Goal: Information Seeking & Learning: Learn about a topic

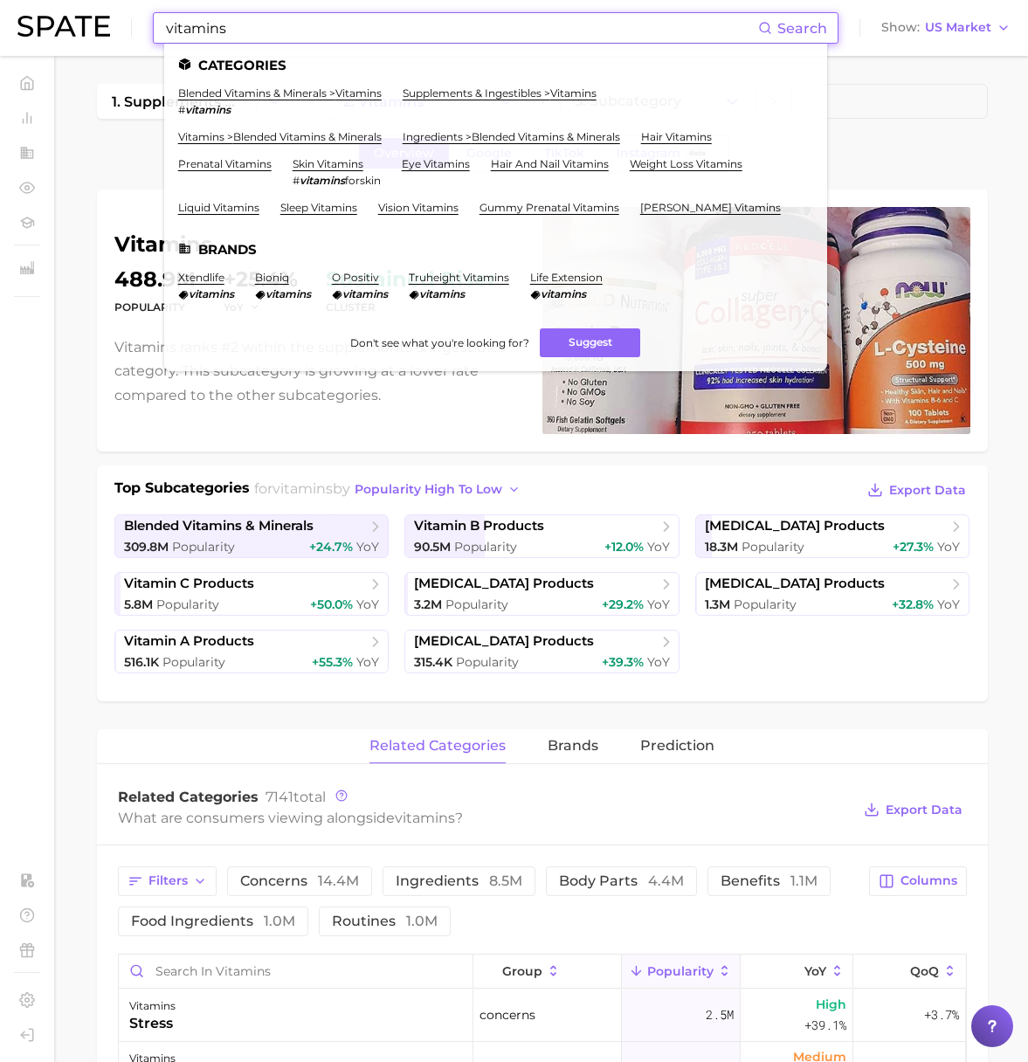
scroll to position [7, 0]
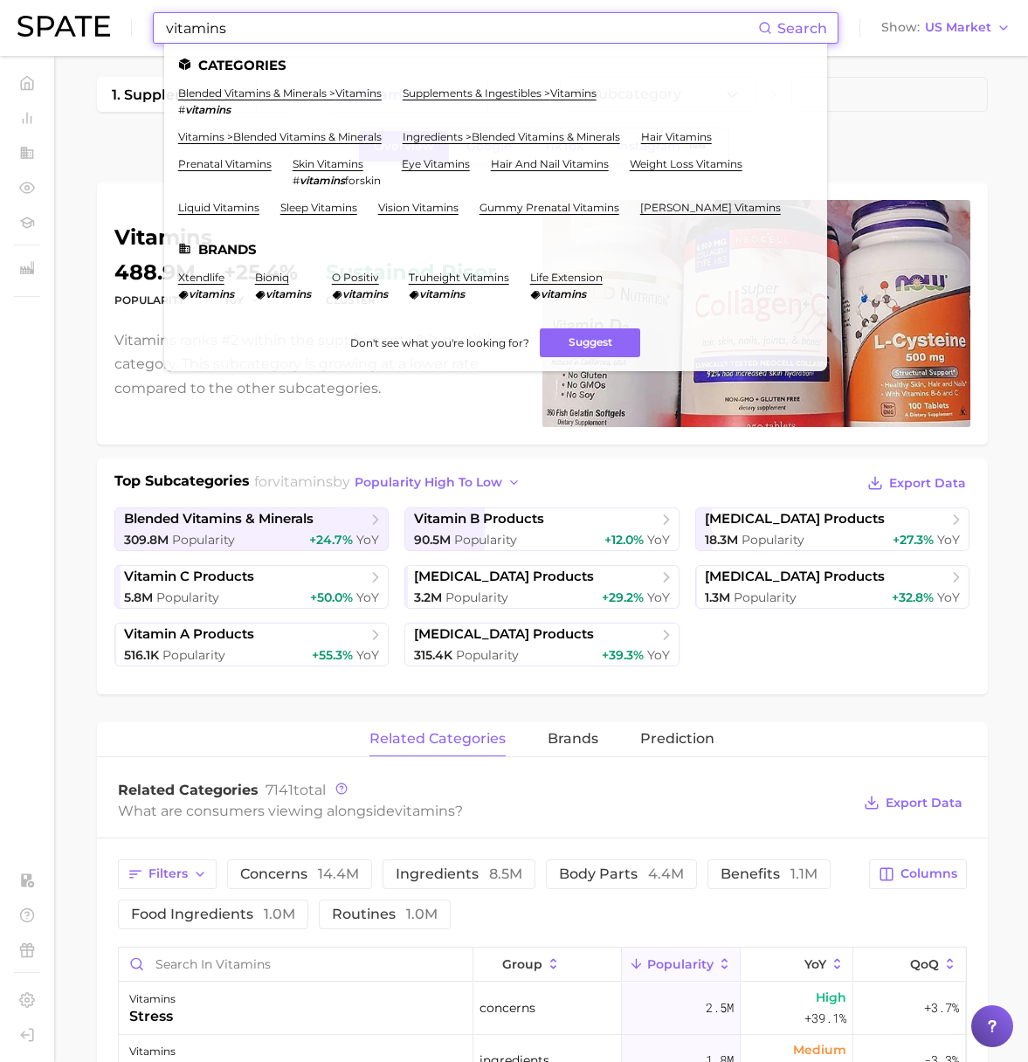
click at [307, 29] on input "vitamins" at bounding box center [461, 28] width 594 height 30
drag, startPoint x: 148, startPoint y: 27, endPoint x: 135, endPoint y: 26, distance: 12.3
click at [135, 26] on div "vitamins Search Categories blended vitamins & minerals > vitamins # vitamins su…" at bounding box center [513, 28] width 993 height 56
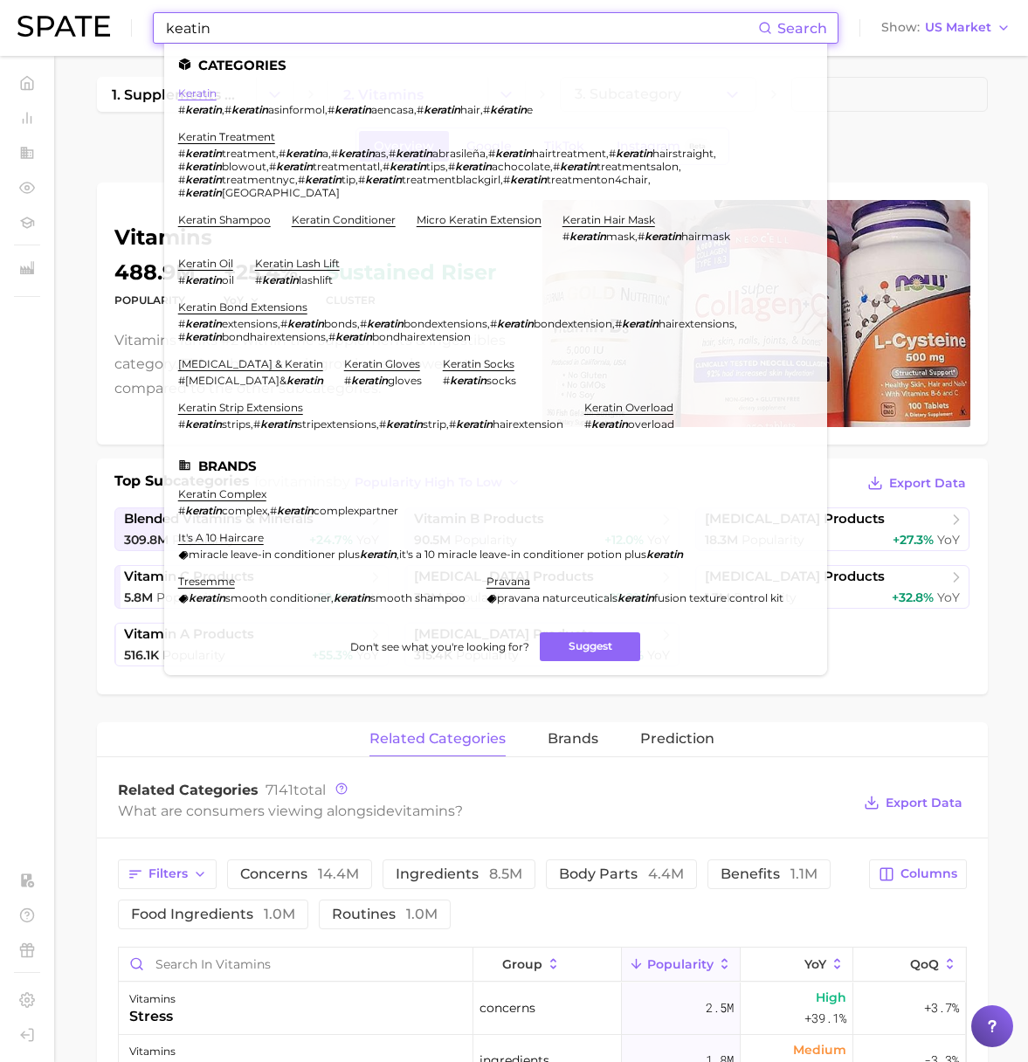
type input "keatin"
click at [204, 90] on link "keratin" at bounding box center [197, 92] width 38 height 13
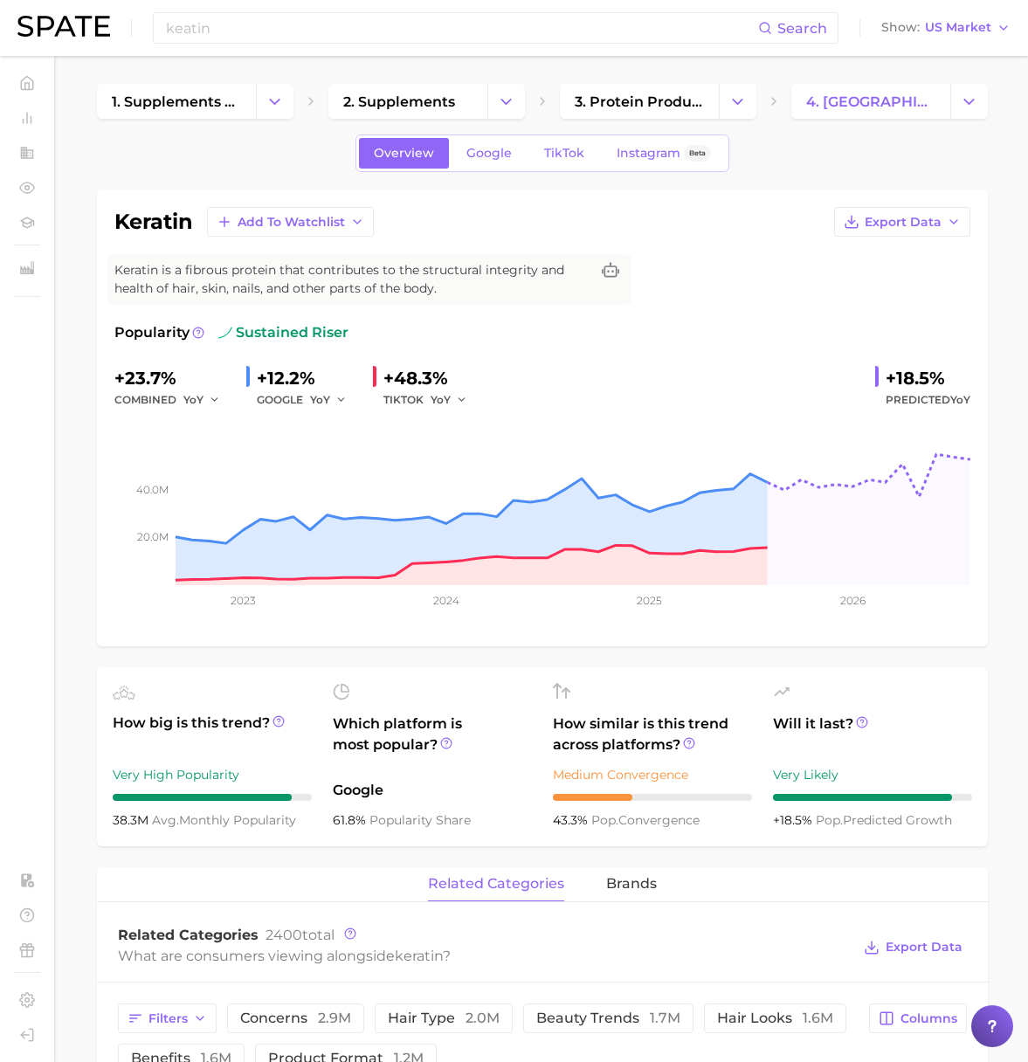
drag, startPoint x: 449, startPoint y: 316, endPoint x: 671, endPoint y: 266, distance: 227.3
click at [449, 316] on div "keratin Add to Watchlist Export Data Keratin is a fibrous protein that contribu…" at bounding box center [542, 418] width 856 height 422
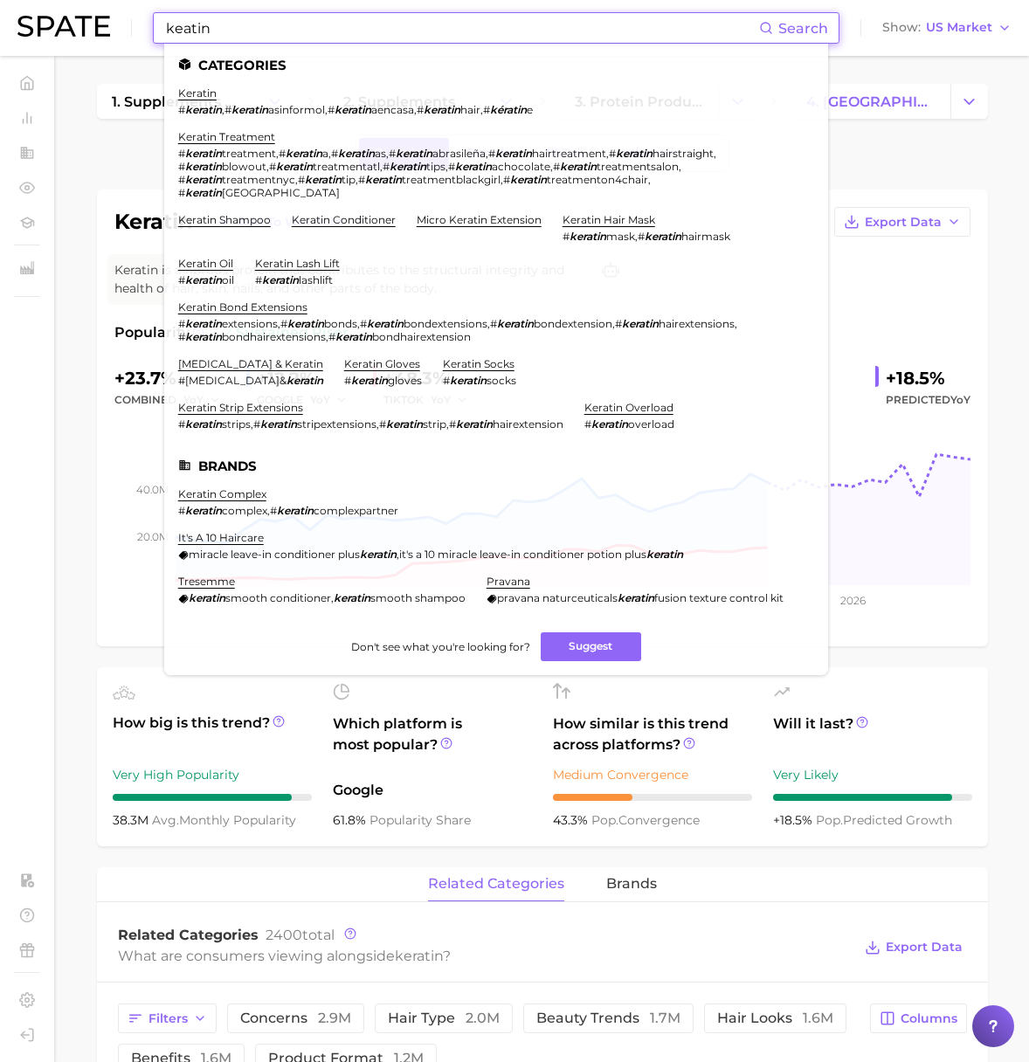
drag, startPoint x: 260, startPoint y: 29, endPoint x: 76, endPoint y: 24, distance: 184.3
click at [76, 24] on div "keatin Search Categories keratin # keratin , # keratin asinformol , # keratin a…" at bounding box center [514, 28] width 994 height 56
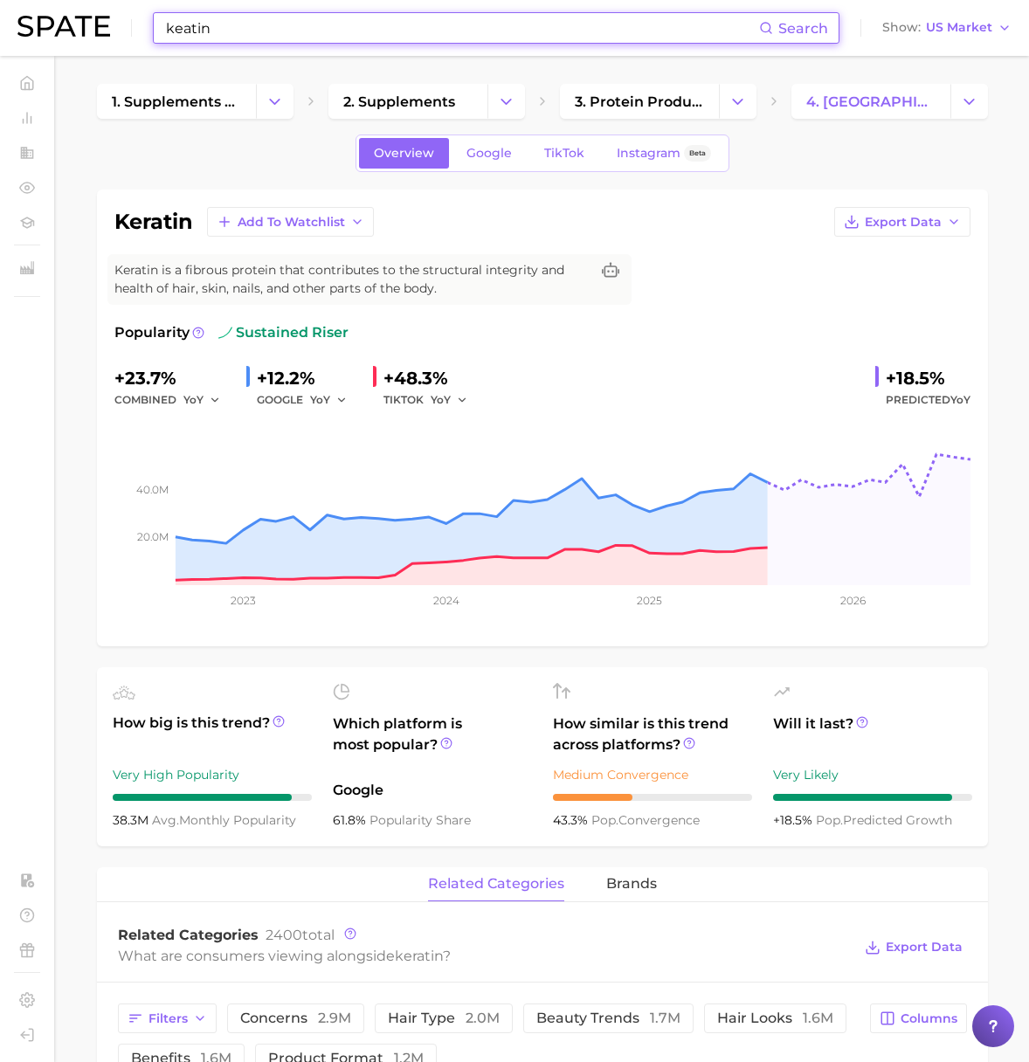
paste input "soluble"
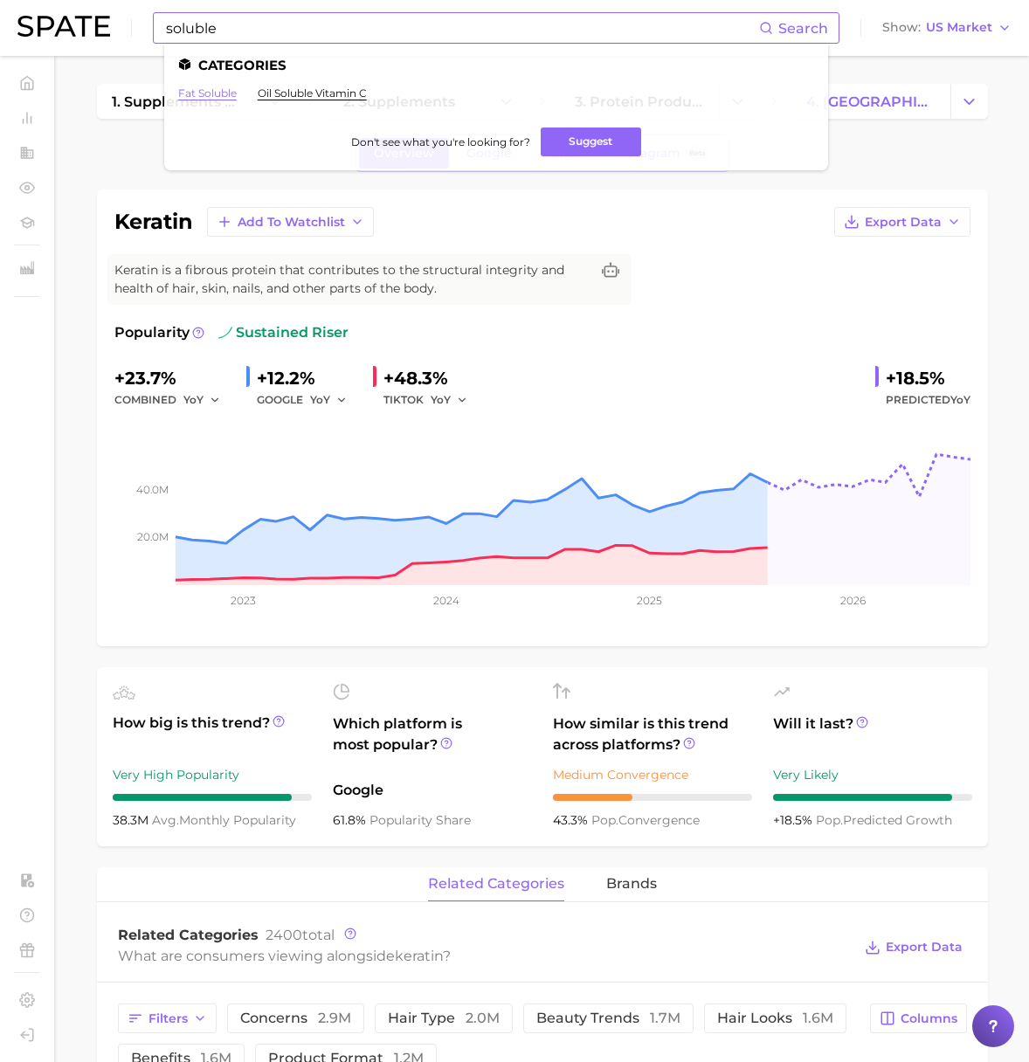
click at [212, 93] on link "fat soluble" at bounding box center [207, 92] width 58 height 13
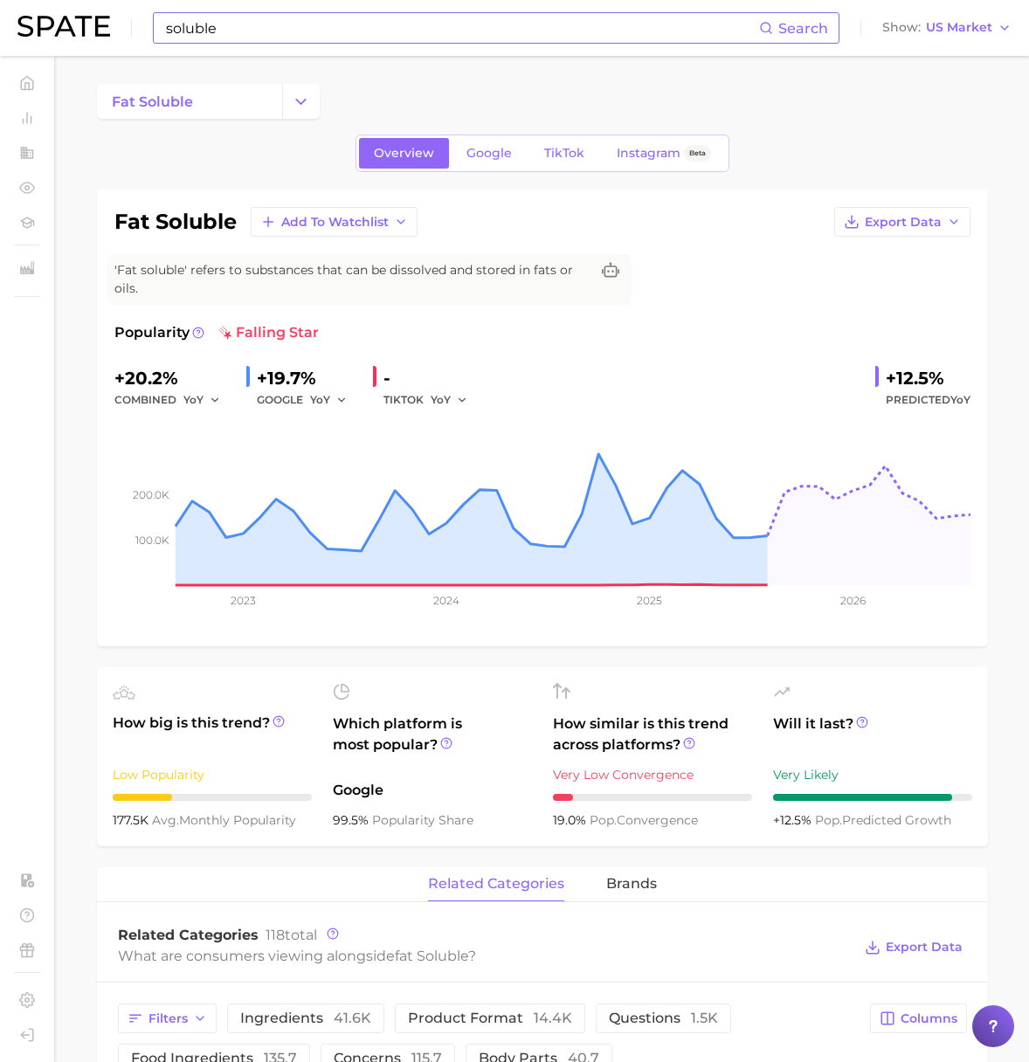
click at [222, 40] on input "soluble" at bounding box center [461, 28] width 595 height 30
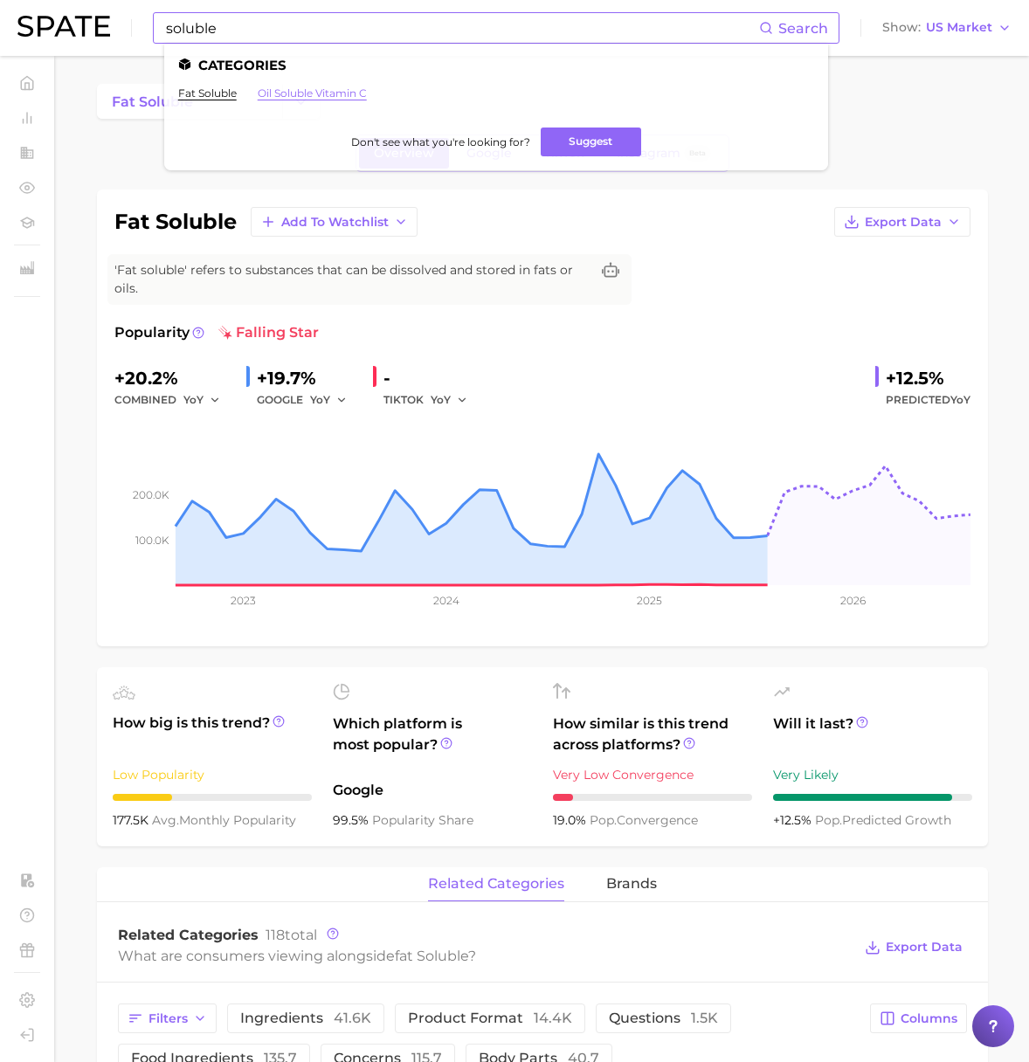
click at [325, 93] on link "oil soluble vitamin c" at bounding box center [312, 92] width 109 height 13
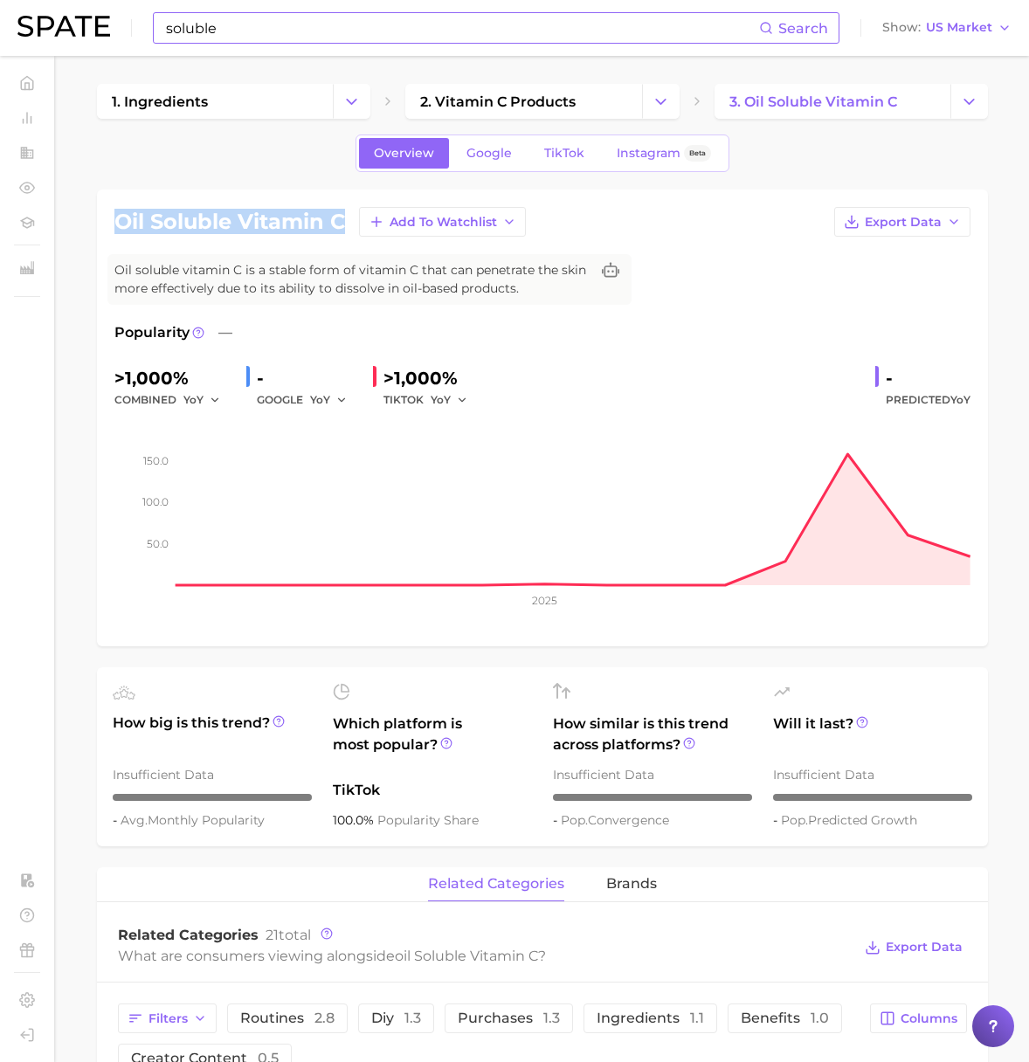
drag, startPoint x: 340, startPoint y: 224, endPoint x: 121, endPoint y: 222, distance: 218.3
click at [121, 222] on h1 "oil soluble vitamin c" at bounding box center [229, 221] width 231 height 21
copy h1 "oil soluble vitamin c"
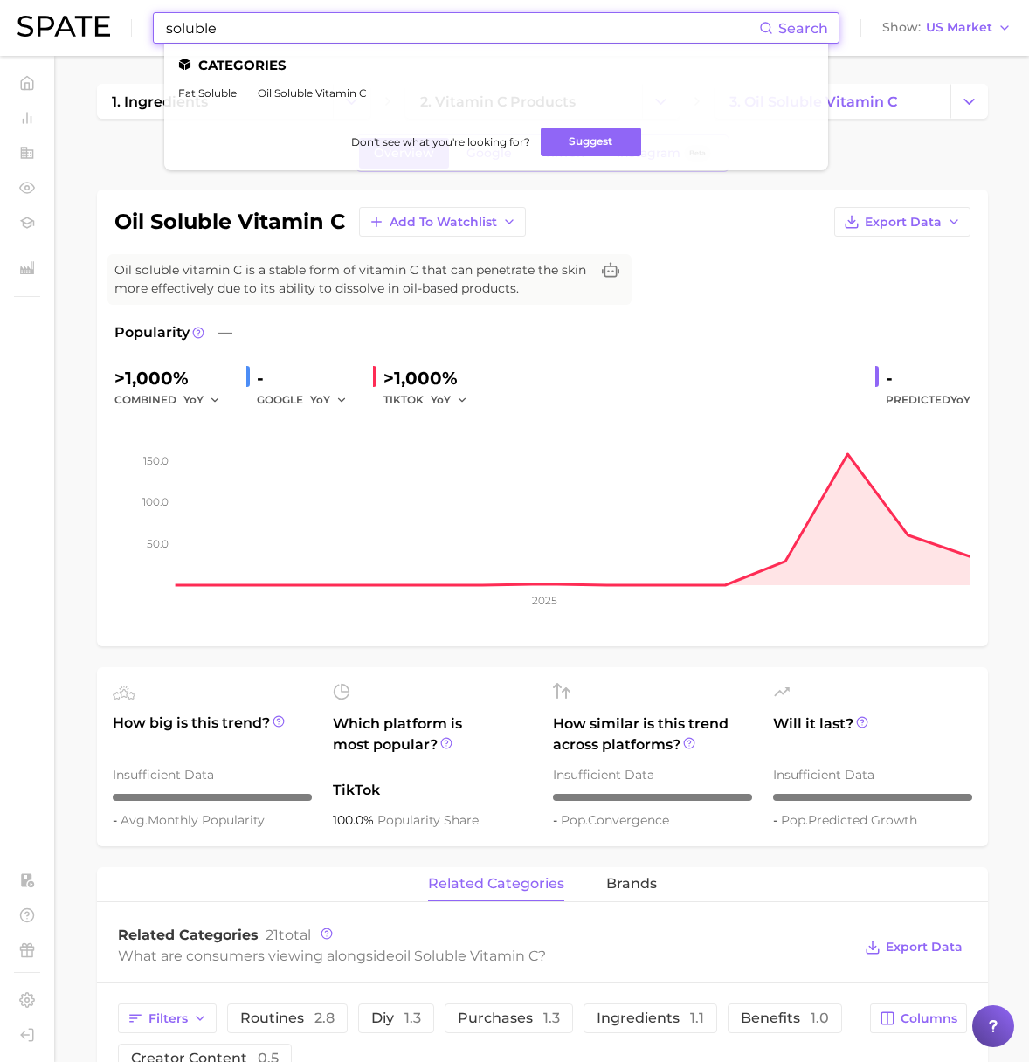
drag, startPoint x: 265, startPoint y: 34, endPoint x: 119, endPoint y: 21, distance: 146.4
click at [65, 11] on div "soluble Search Categories fat soluble oil soluble vitamin c Don't see what you'…" at bounding box center [514, 28] width 994 height 56
paste input "[MEDICAL_DATA]"
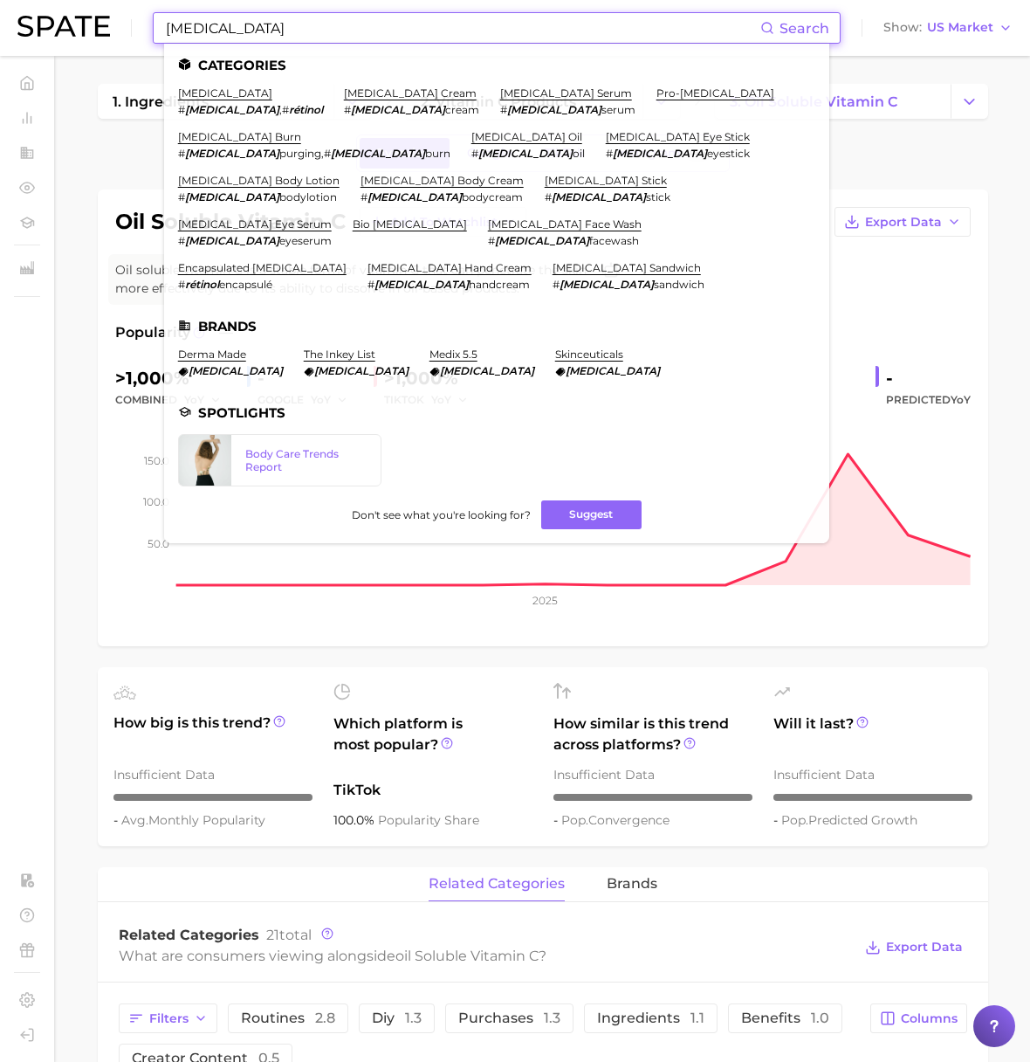
drag, startPoint x: 219, startPoint y: 27, endPoint x: 104, endPoint y: 30, distance: 115.3
click at [104, 29] on div "[MEDICAL_DATA] Search Categories [MEDICAL_DATA] # [MEDICAL_DATA] , # rétinol [M…" at bounding box center [514, 28] width 995 height 56
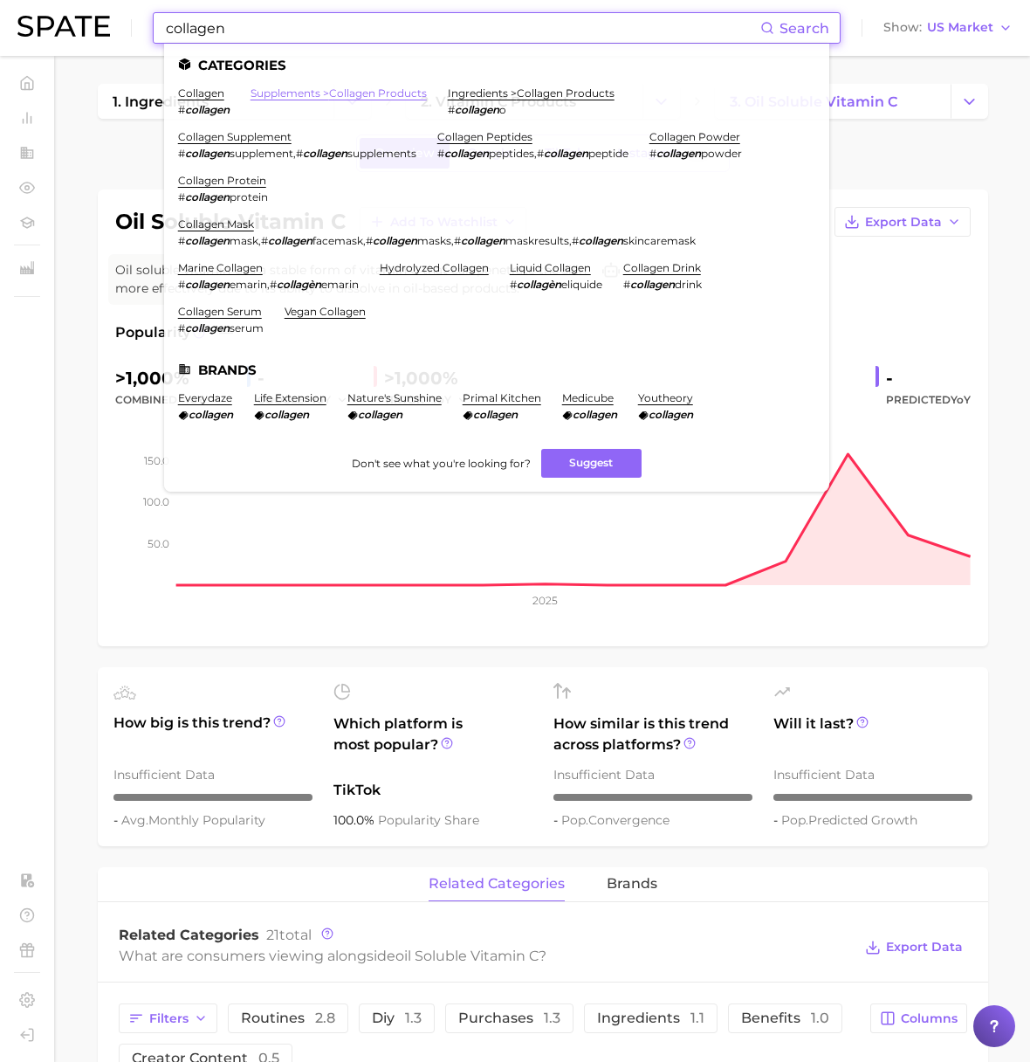
type input "collagen"
click at [329, 93] on link "supplements > collagen products" at bounding box center [339, 92] width 176 height 13
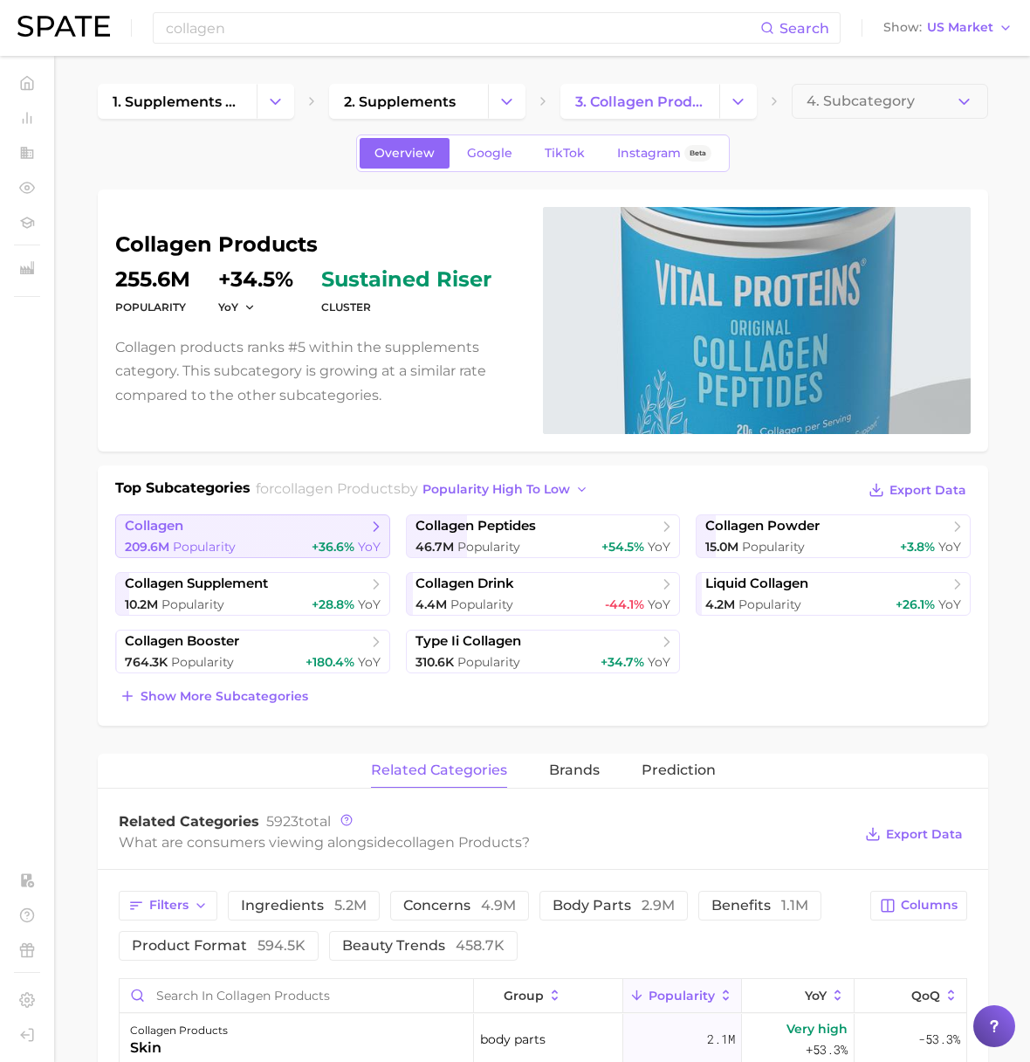
click at [303, 529] on span "collagen" at bounding box center [246, 526] width 243 height 17
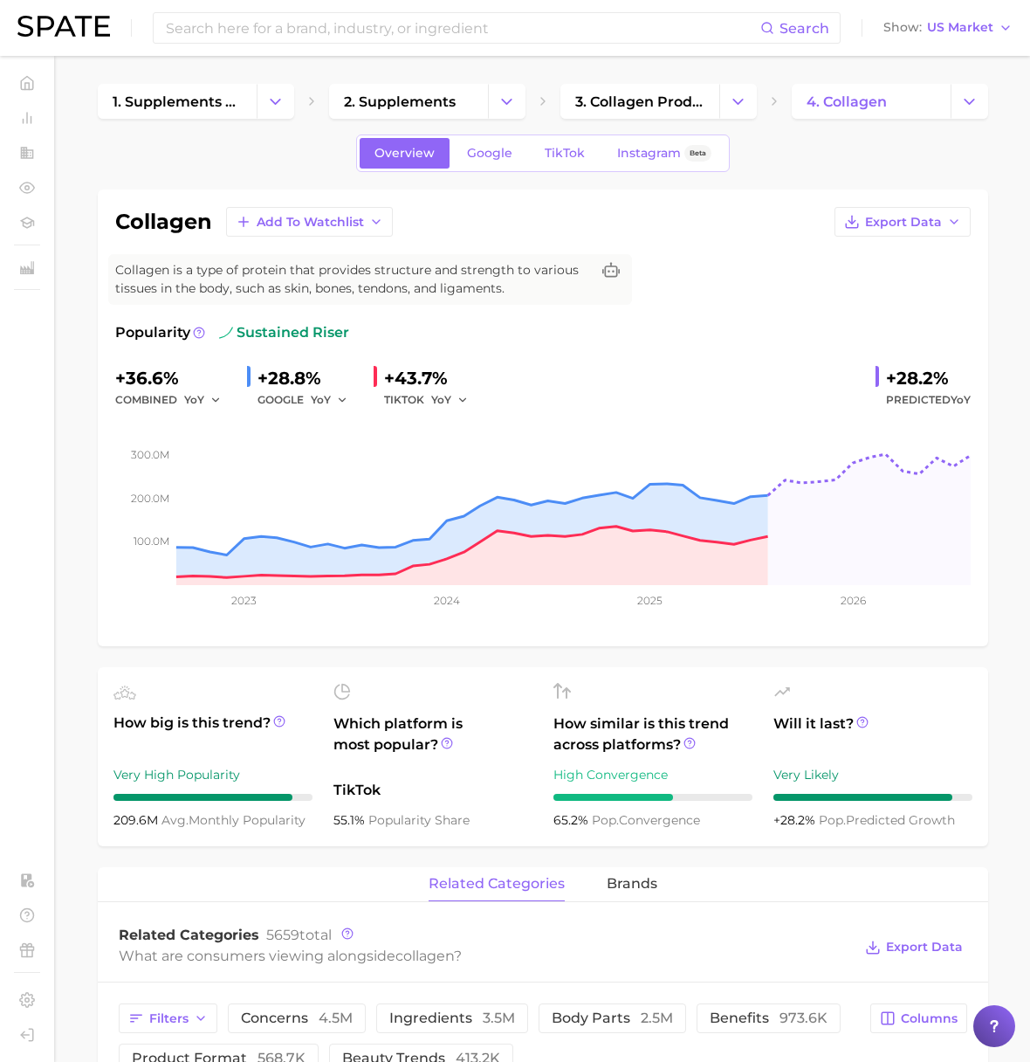
click at [156, 224] on h1 "collagen" at bounding box center [163, 221] width 97 height 21
copy h1 "collagen"
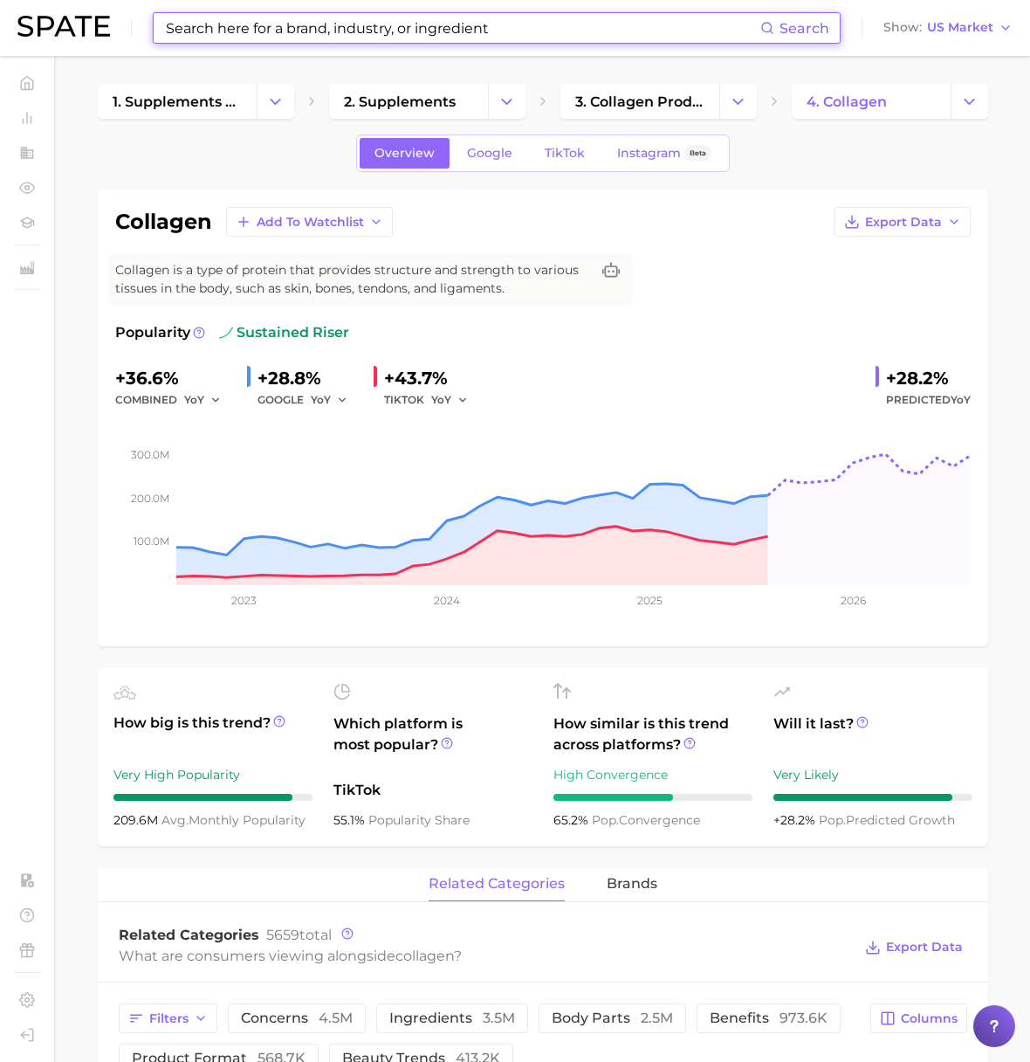
click at [256, 30] on input at bounding box center [462, 28] width 596 height 30
paste input "[MEDICAL_DATA]"
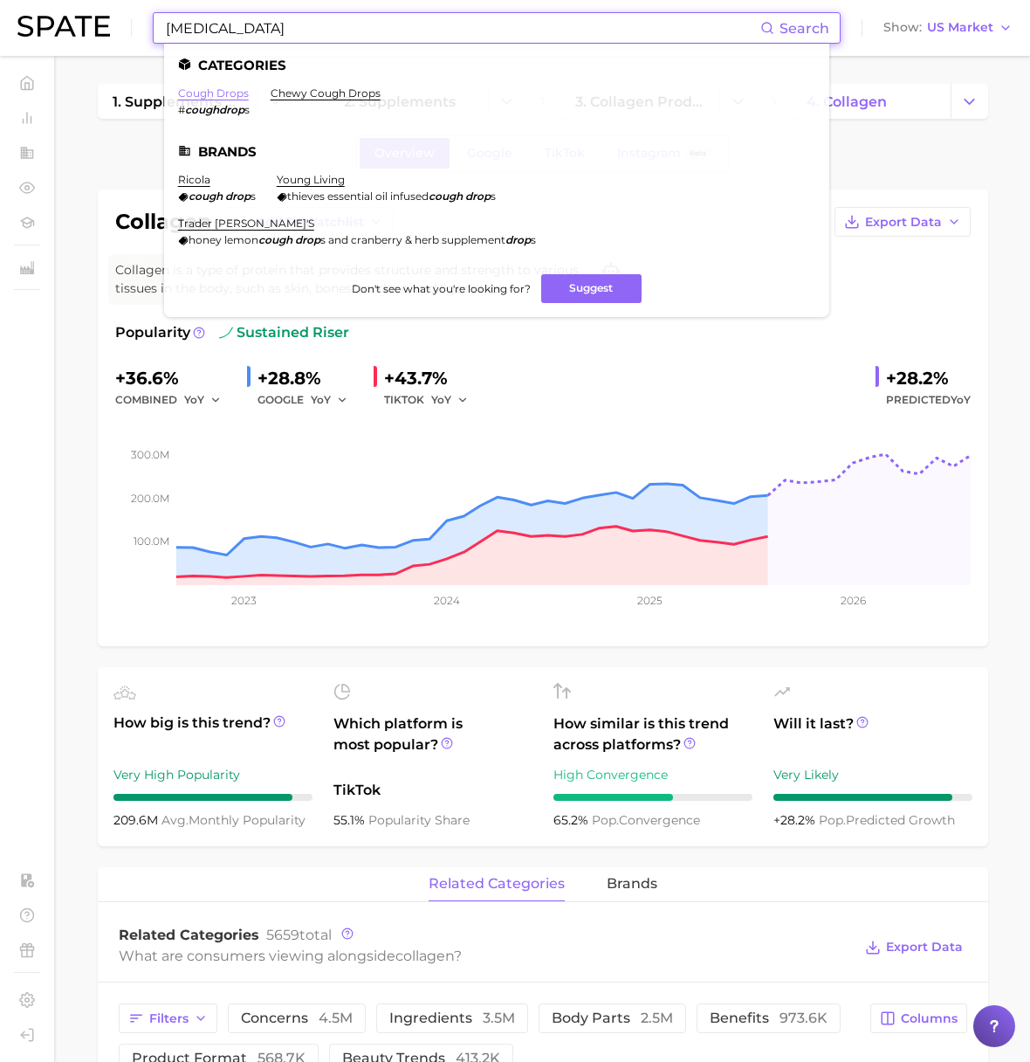
click at [235, 89] on link "cough drops" at bounding box center [213, 92] width 71 height 13
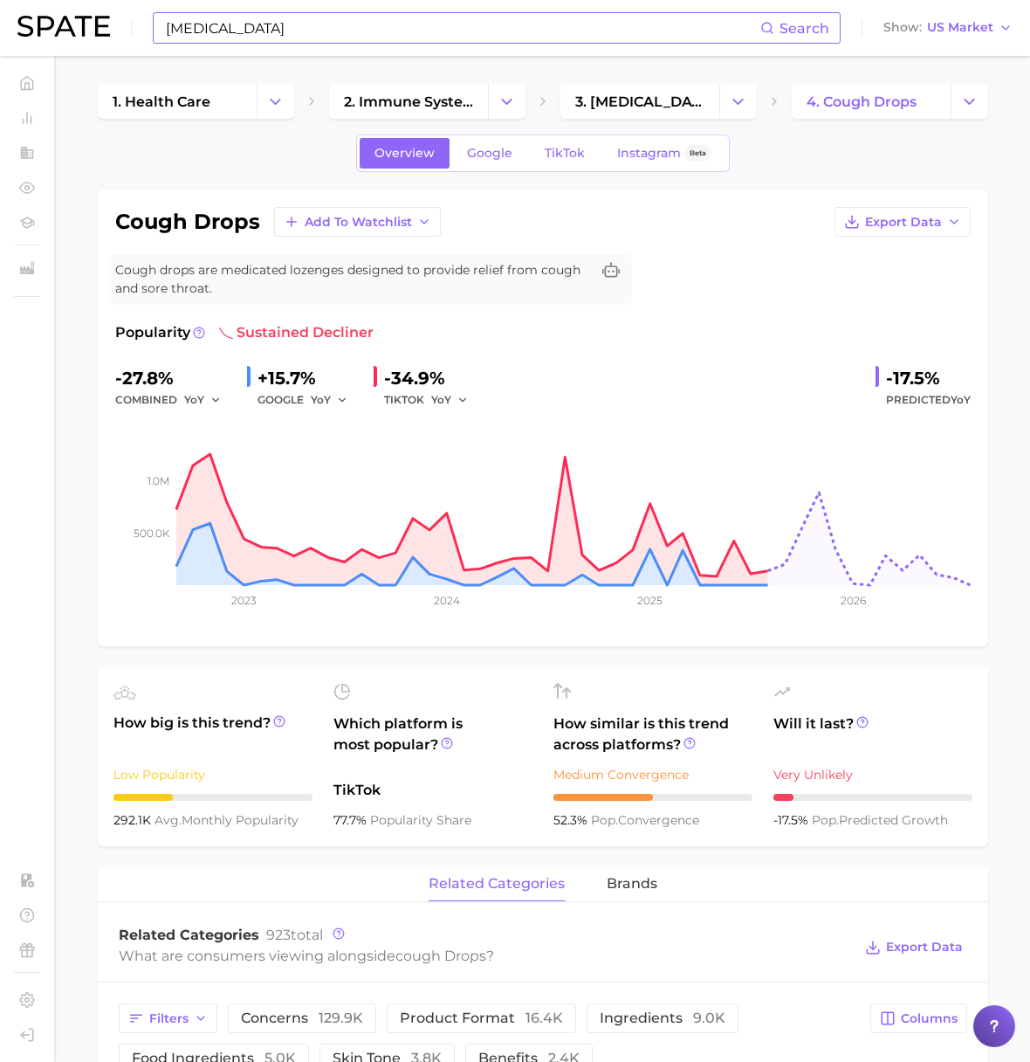
click at [247, 24] on input "[MEDICAL_DATA]" at bounding box center [462, 28] width 596 height 30
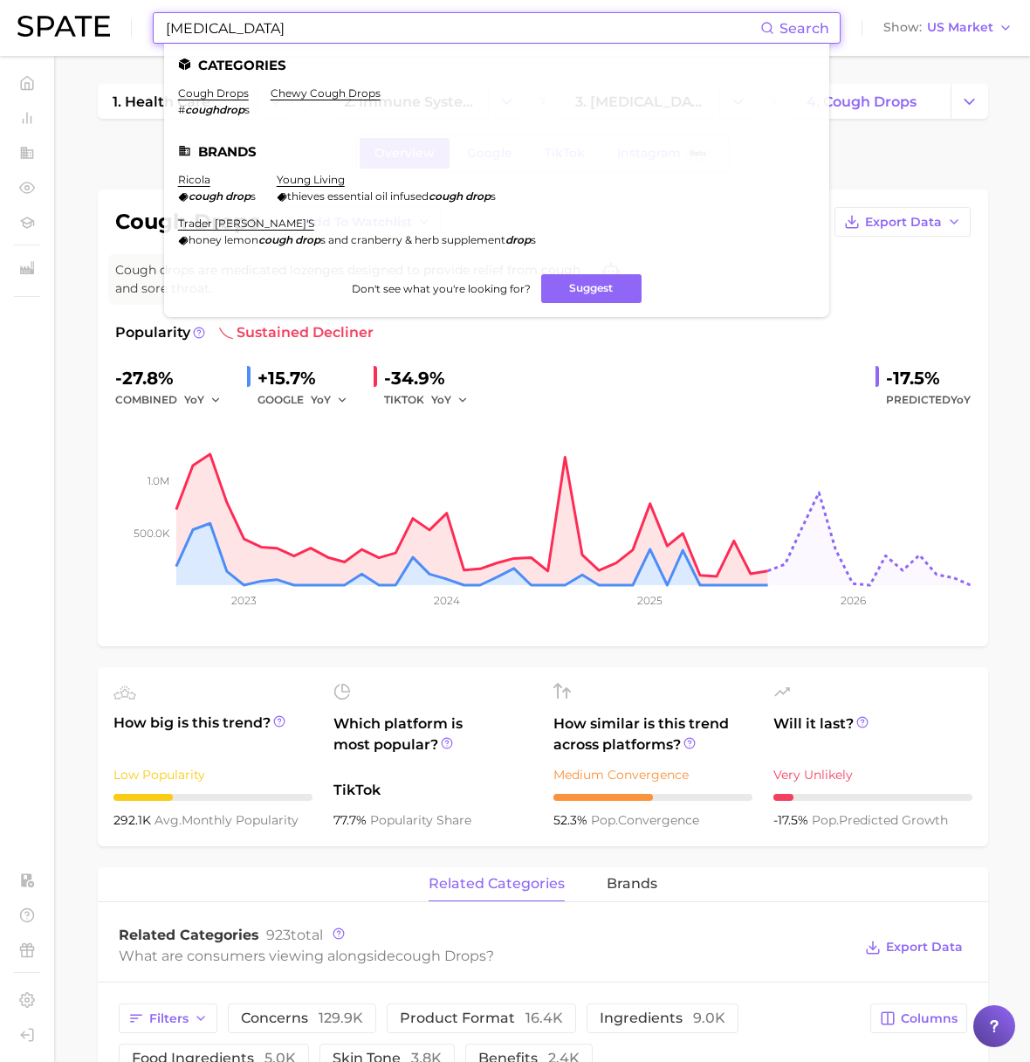
drag, startPoint x: 127, startPoint y: 26, endPoint x: 71, endPoint y: 26, distance: 56.8
click at [71, 26] on div "[MEDICAL_DATA] Search Categories cough drops # coughdrop s chewy cough drops Br…" at bounding box center [514, 28] width 995 height 56
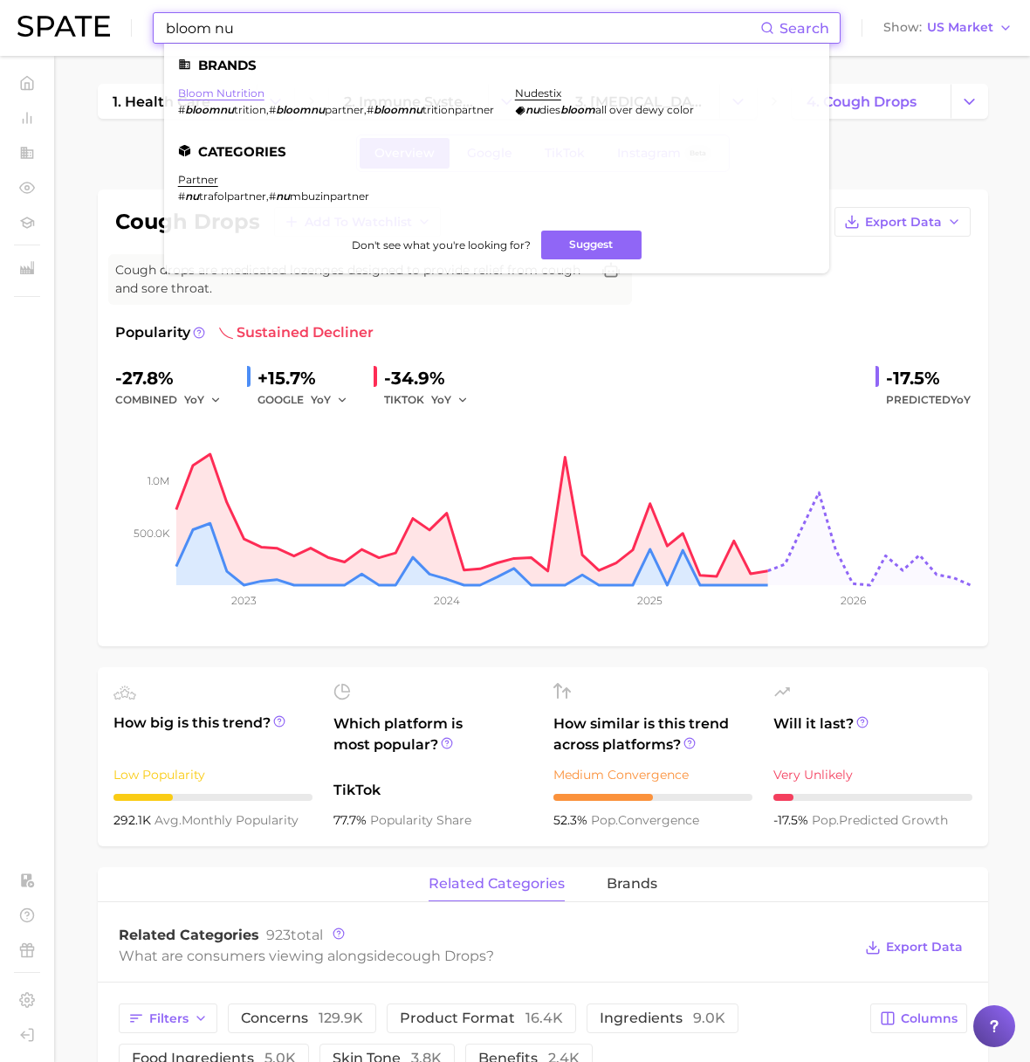
type input "bloom nu"
click at [253, 92] on link "bloom nutrition" at bounding box center [221, 92] width 86 height 13
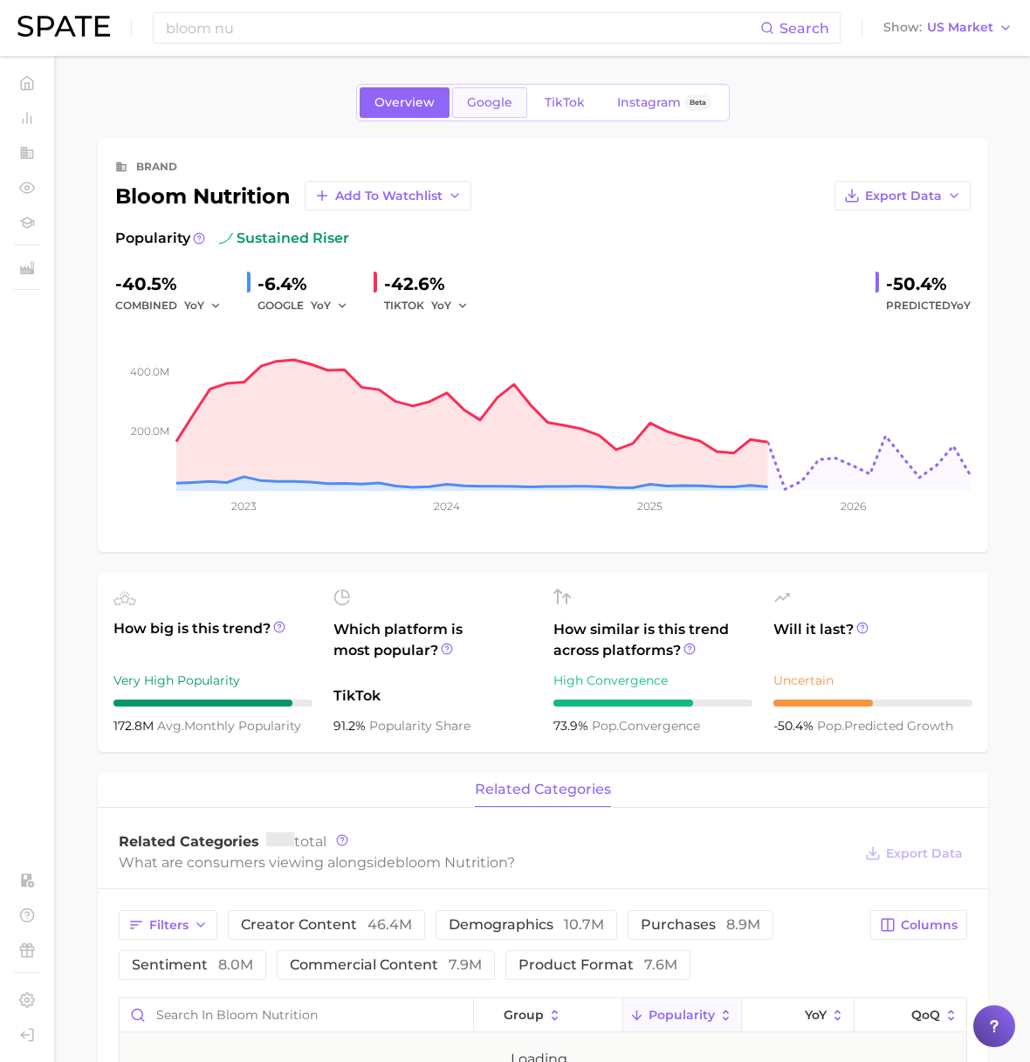
click at [478, 113] on link "Google" at bounding box center [489, 102] width 75 height 31
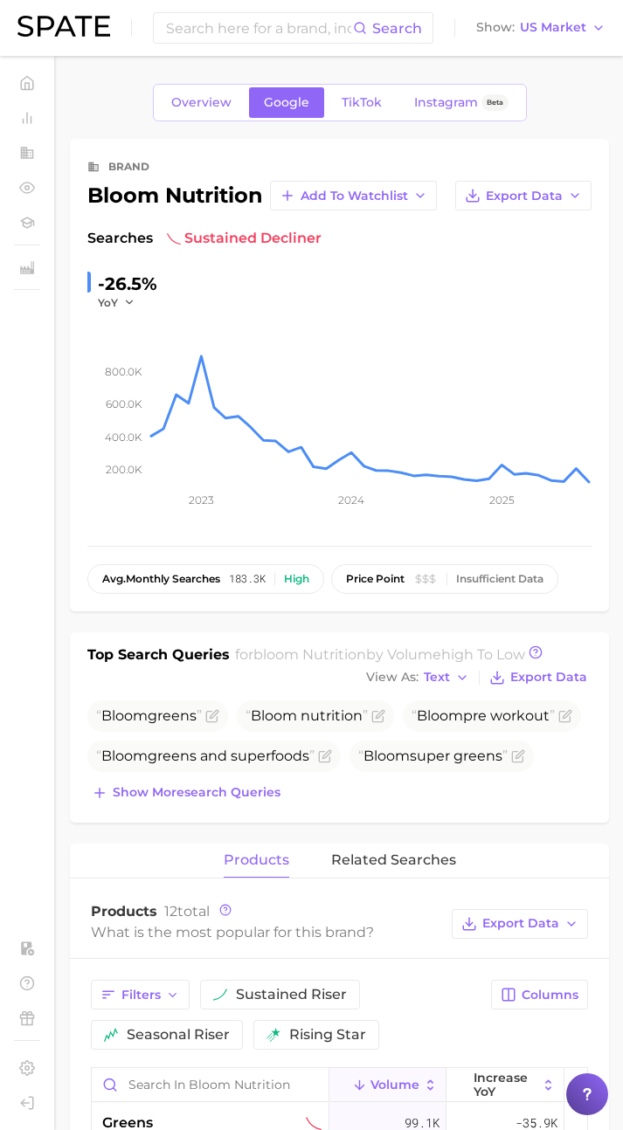
click at [214, 46] on div "Search Show US Market" at bounding box center [311, 28] width 588 height 56
click at [211, 34] on input at bounding box center [258, 28] width 189 height 30
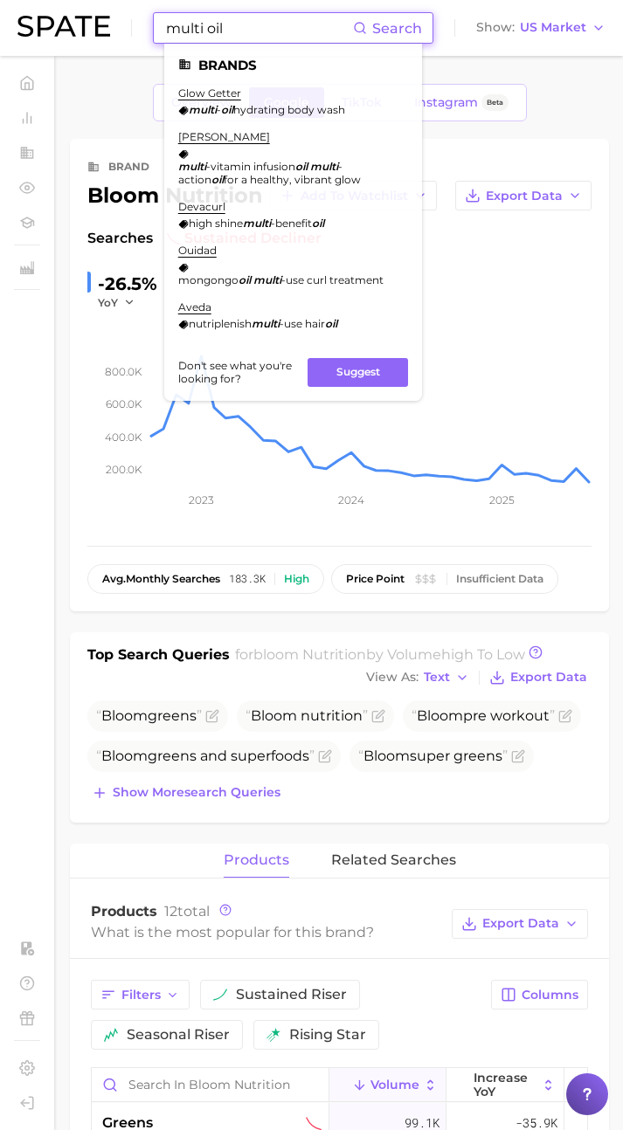
drag, startPoint x: 232, startPoint y: 27, endPoint x: 55, endPoint y: 24, distance: 177.3
click at [55, 24] on div "multi oil Search Brands glow getter multi - oil hydrating body wash murad multi…" at bounding box center [311, 28] width 588 height 56
click at [258, 33] on input "multi oil" at bounding box center [258, 28] width 189 height 30
drag, startPoint x: 175, startPoint y: 29, endPoint x: 132, endPoint y: 27, distance: 43.7
click at [132, 27] on div "multi oil Search Brands glow getter multi - oil hydrating body wash murad multi…" at bounding box center [311, 28] width 588 height 56
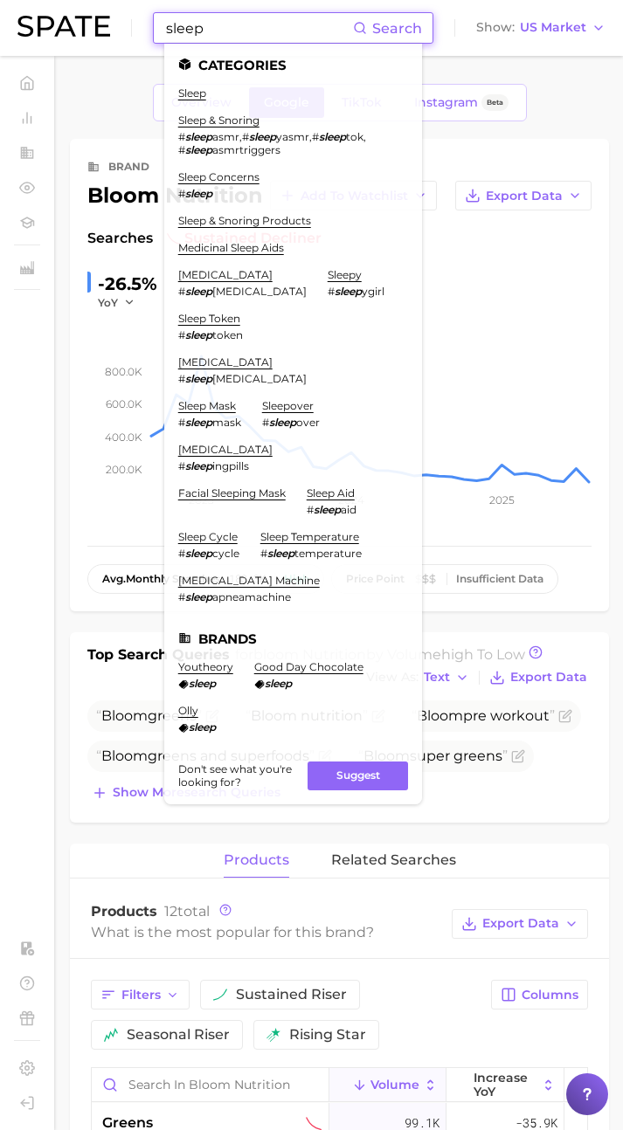
type input "sleep"
click at [267, 209] on ul "sleep sleep & snoring # sleep asmr , # sleep yasmr , # sleep tok , # sleep asmr…" at bounding box center [293, 351] width 230 height 531
click at [268, 215] on link "sleep & snoring products" at bounding box center [244, 220] width 133 height 13
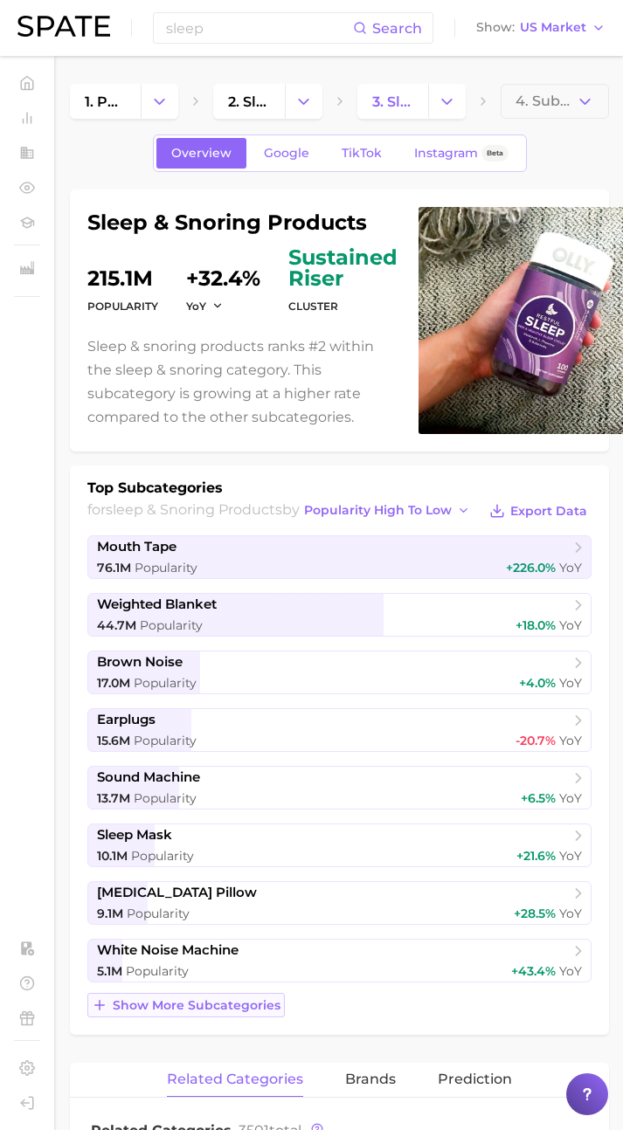
click at [239, 1007] on span "Show more subcategories" at bounding box center [197, 1005] width 168 height 15
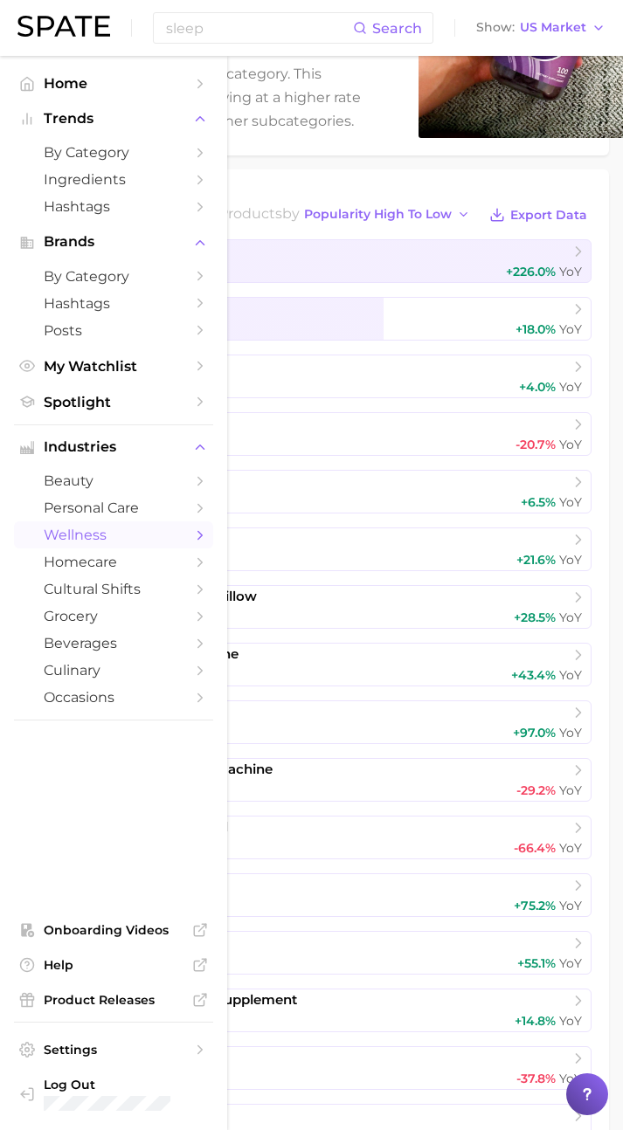
scroll to position [82, 0]
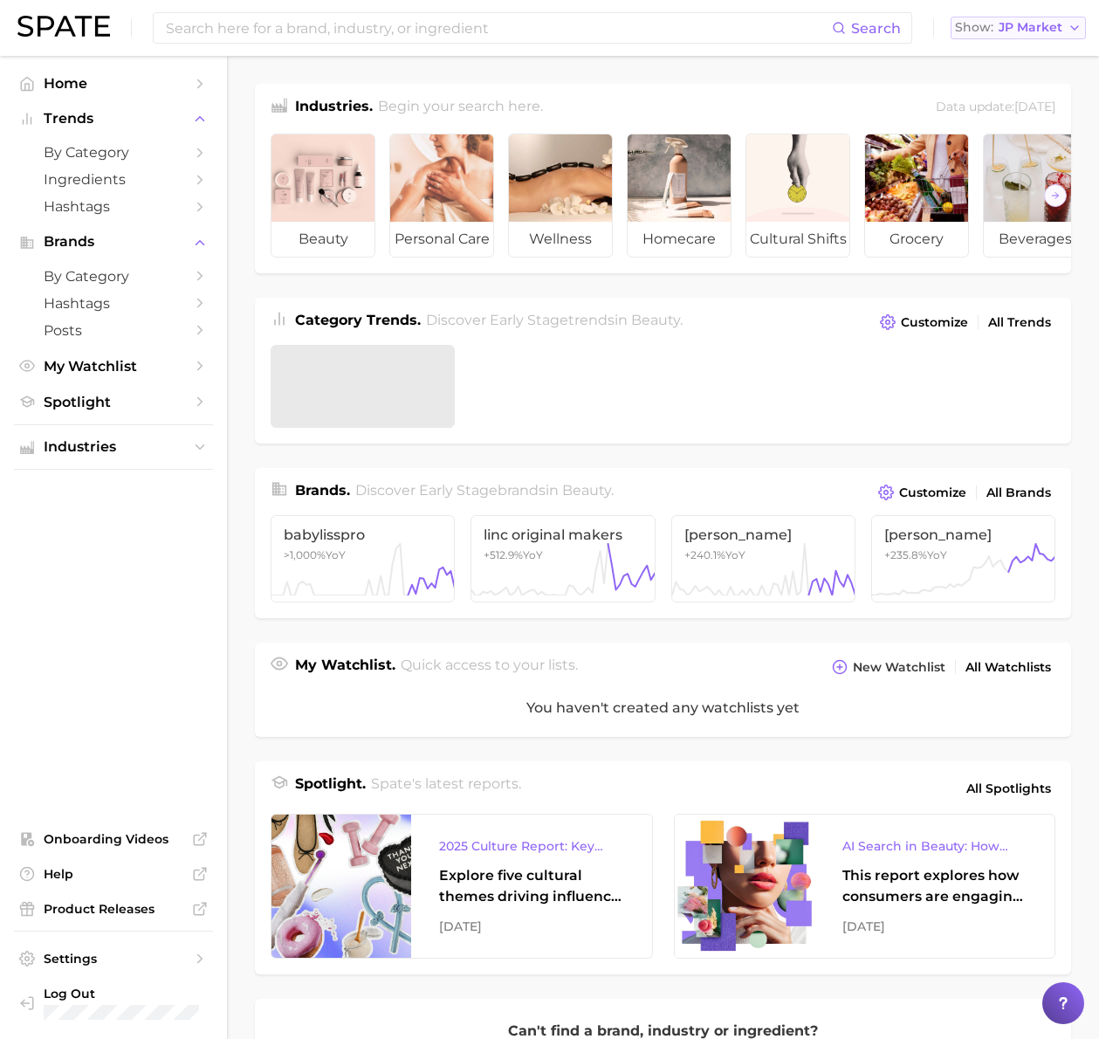
click at [998, 28] on div "Show JP Market" at bounding box center [1008, 28] width 107 height 10
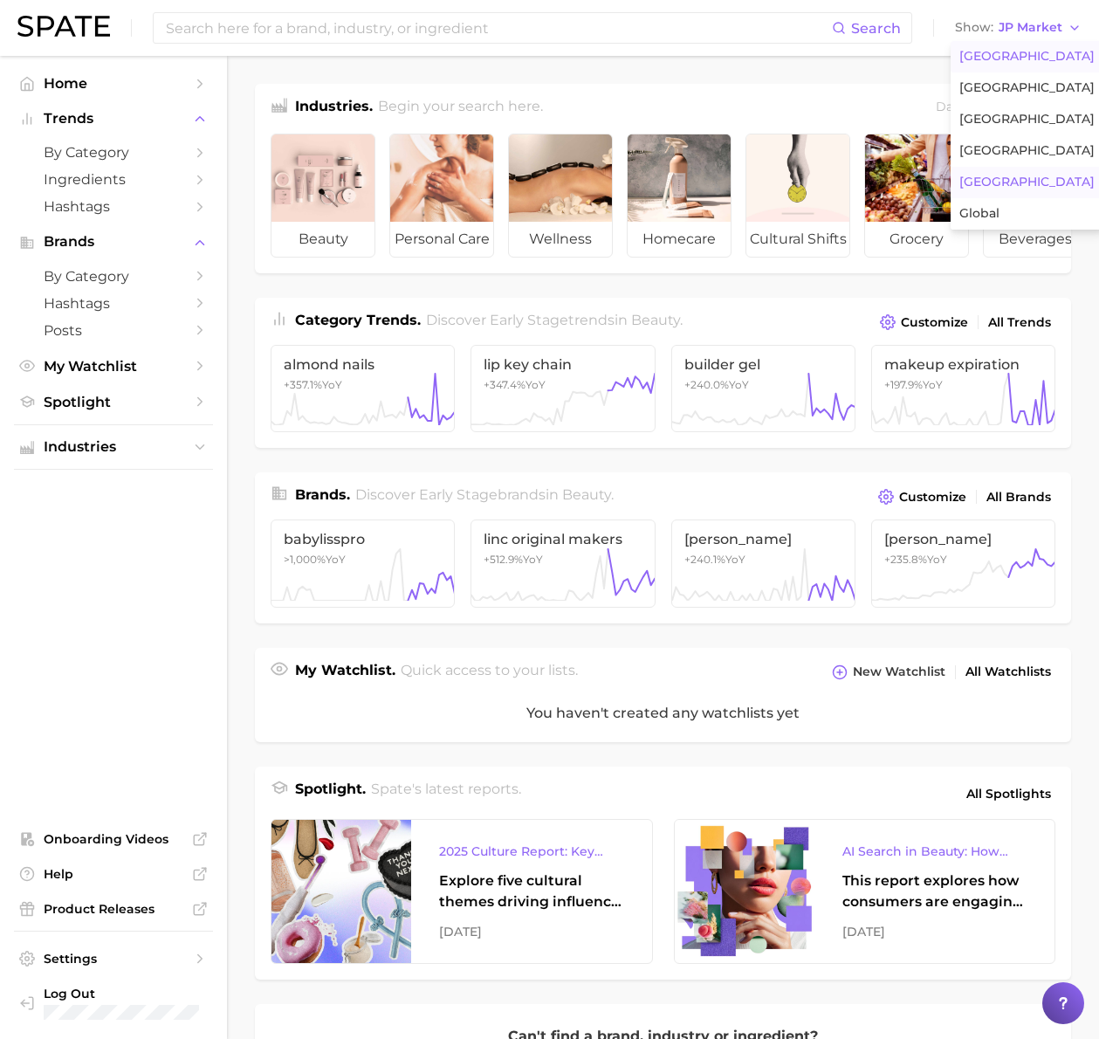
drag, startPoint x: 1000, startPoint y: 53, endPoint x: 921, endPoint y: 55, distance: 78.6
click at [998, 53] on span "United States" at bounding box center [1027, 56] width 135 height 15
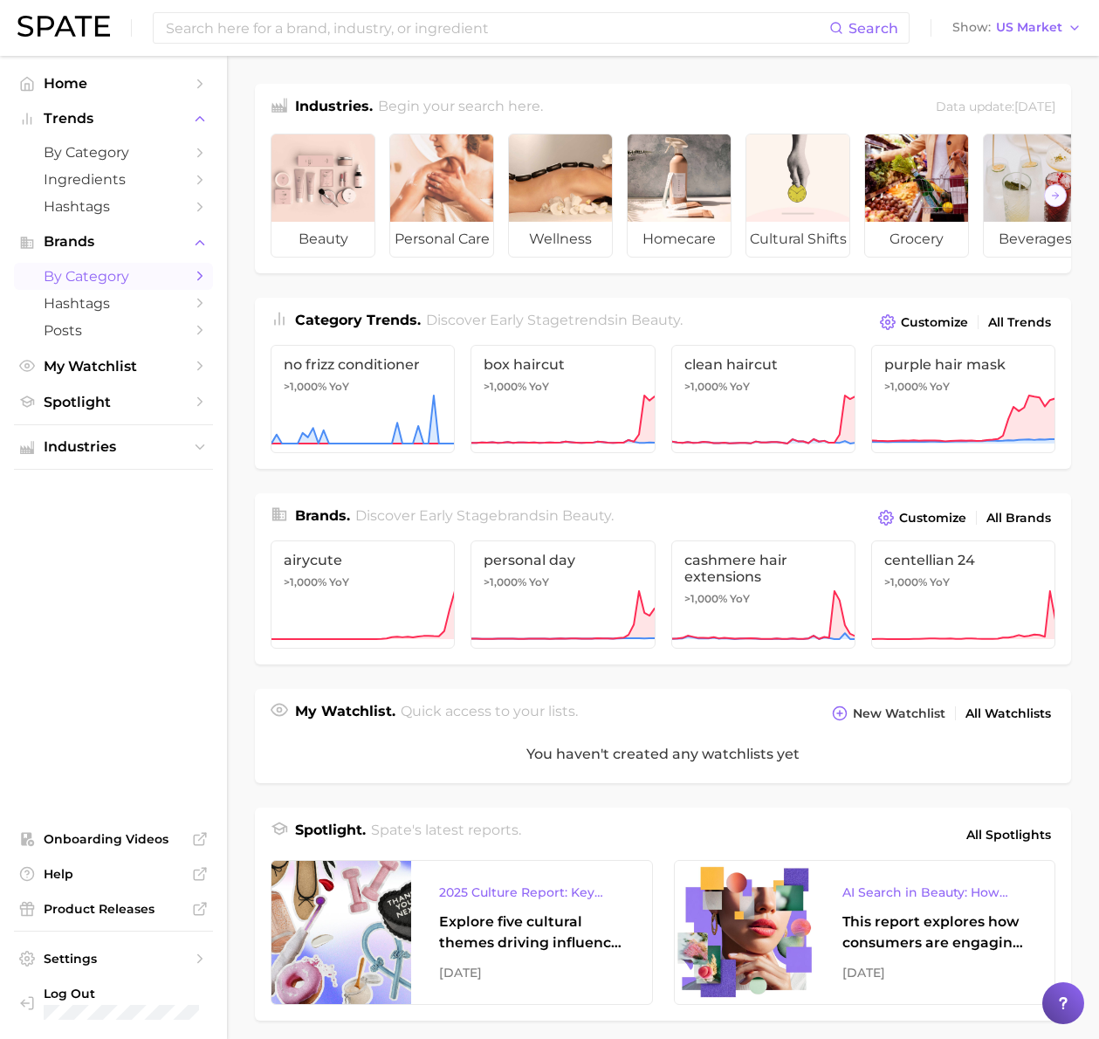
click at [126, 279] on span "by Category" at bounding box center [114, 276] width 140 height 17
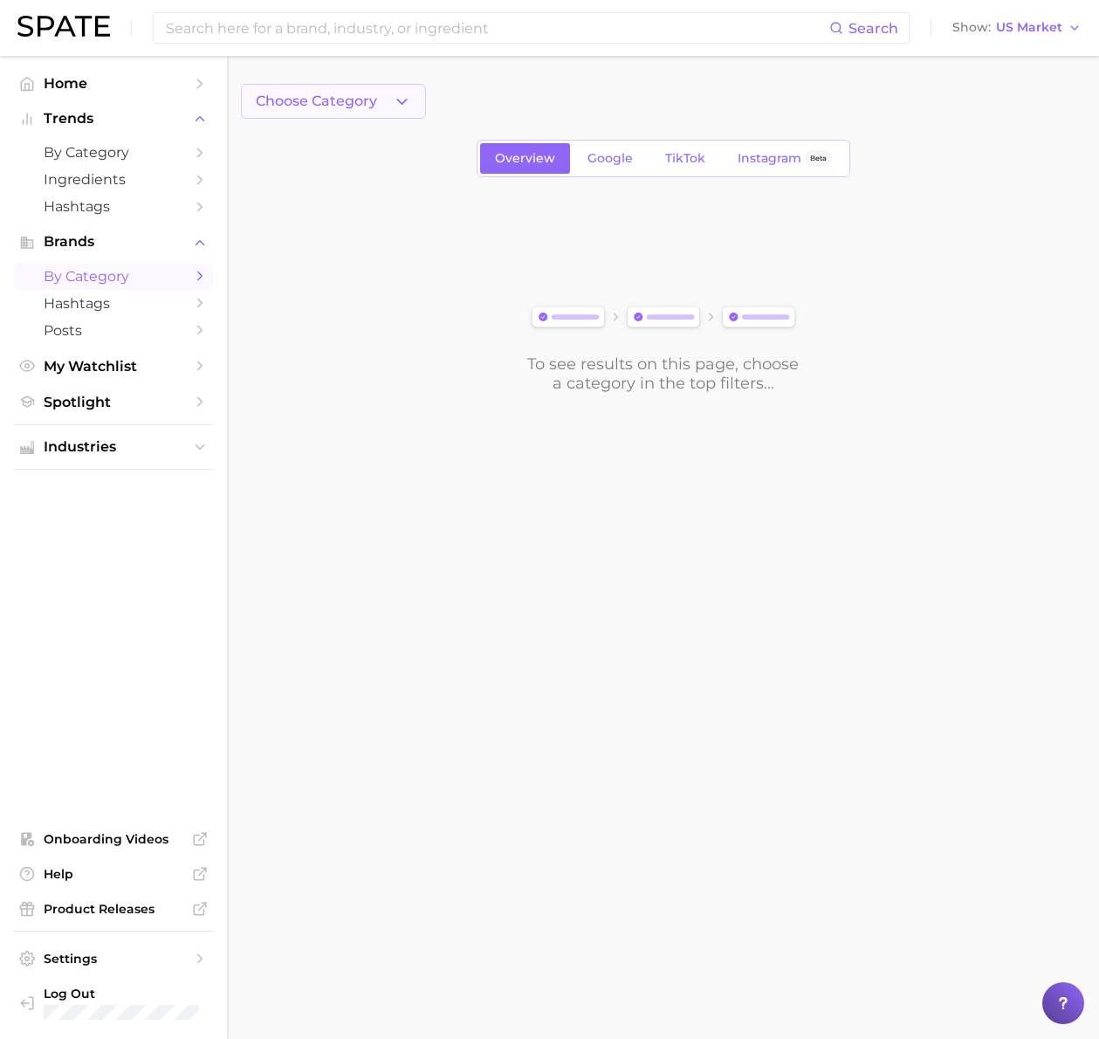
click at [370, 106] on span "Choose Category" at bounding box center [316, 101] width 121 height 16
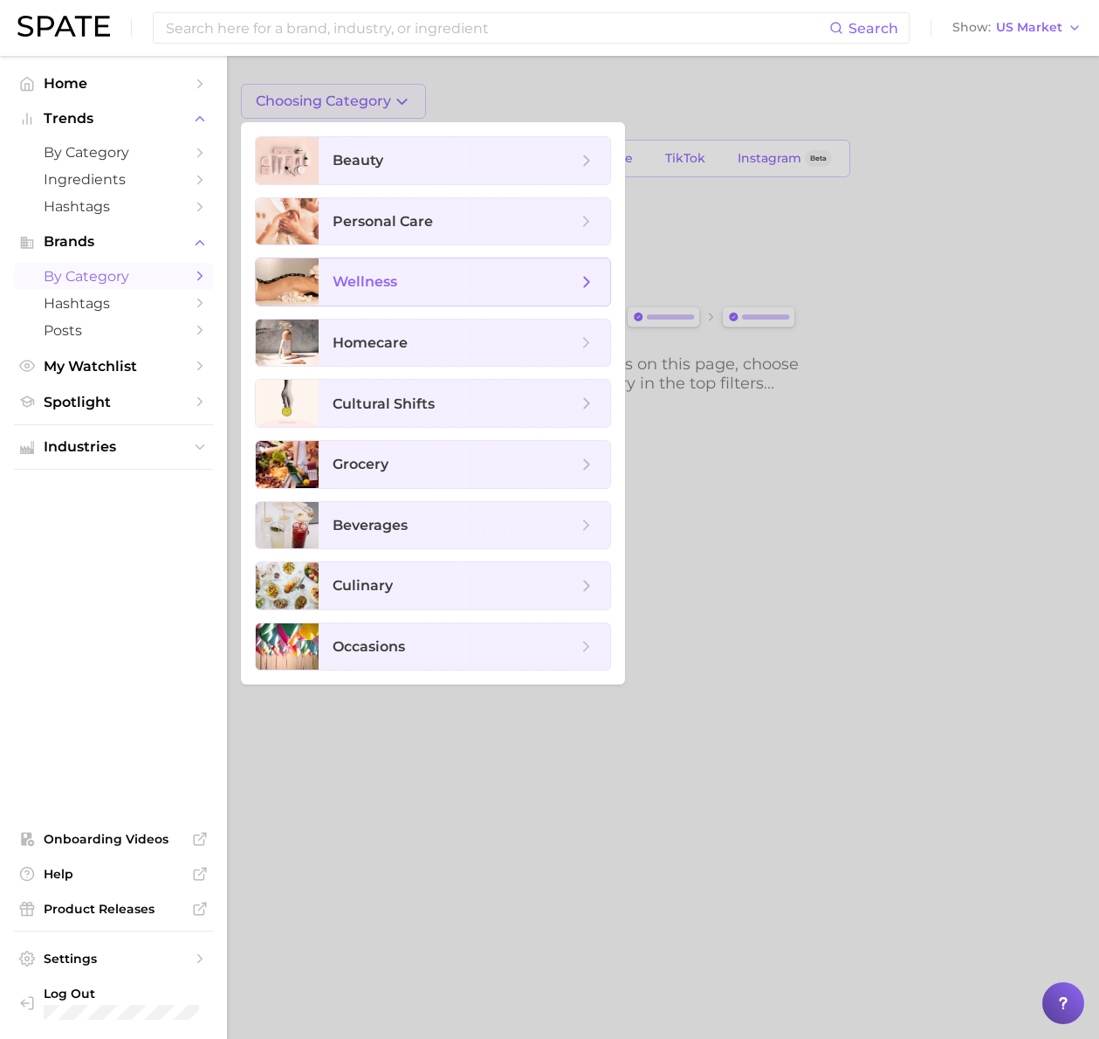
click at [393, 284] on span "wellness" at bounding box center [365, 281] width 65 height 17
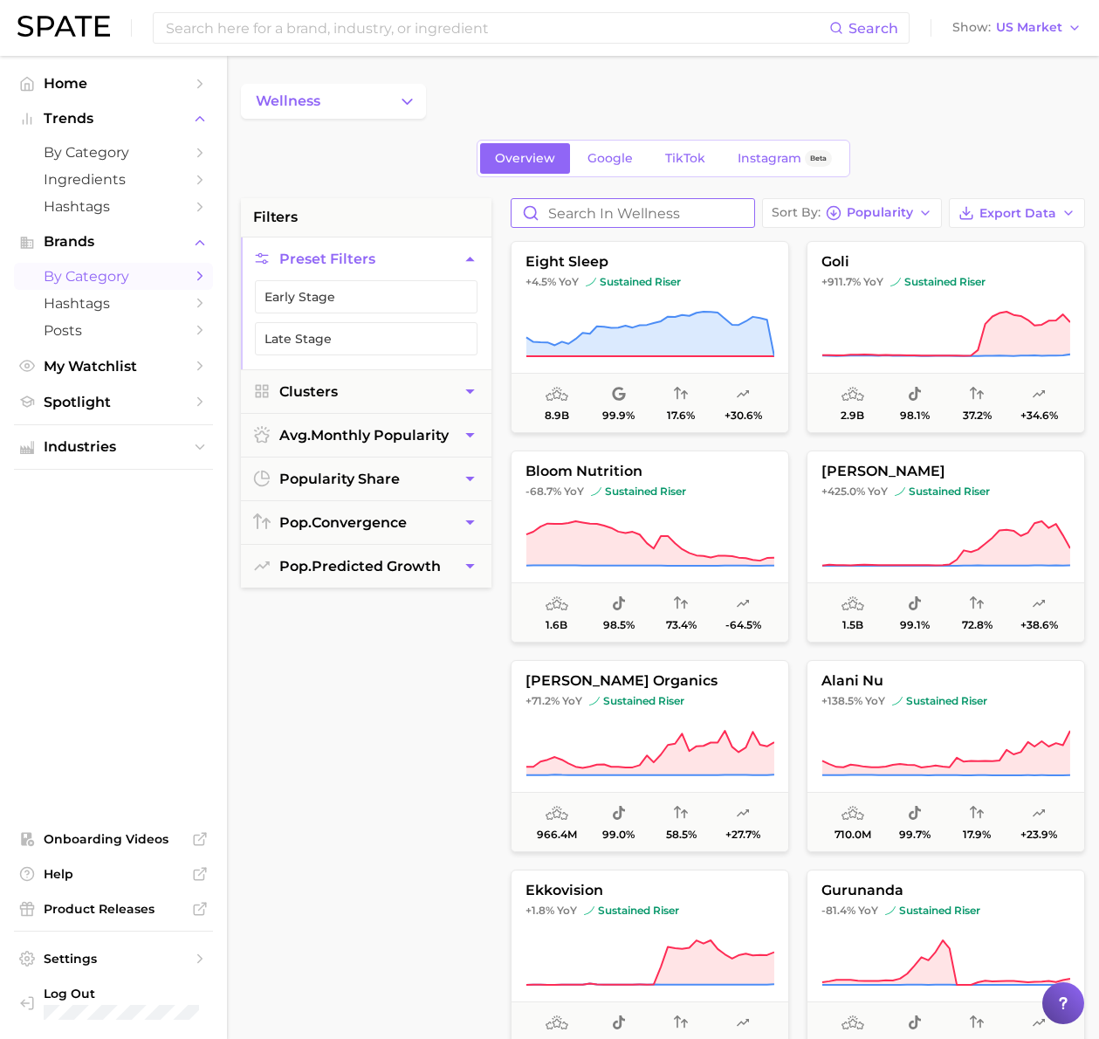
click at [578, 221] on input "Search in wellness" at bounding box center [633, 213] width 243 height 28
paste input "decathlon"
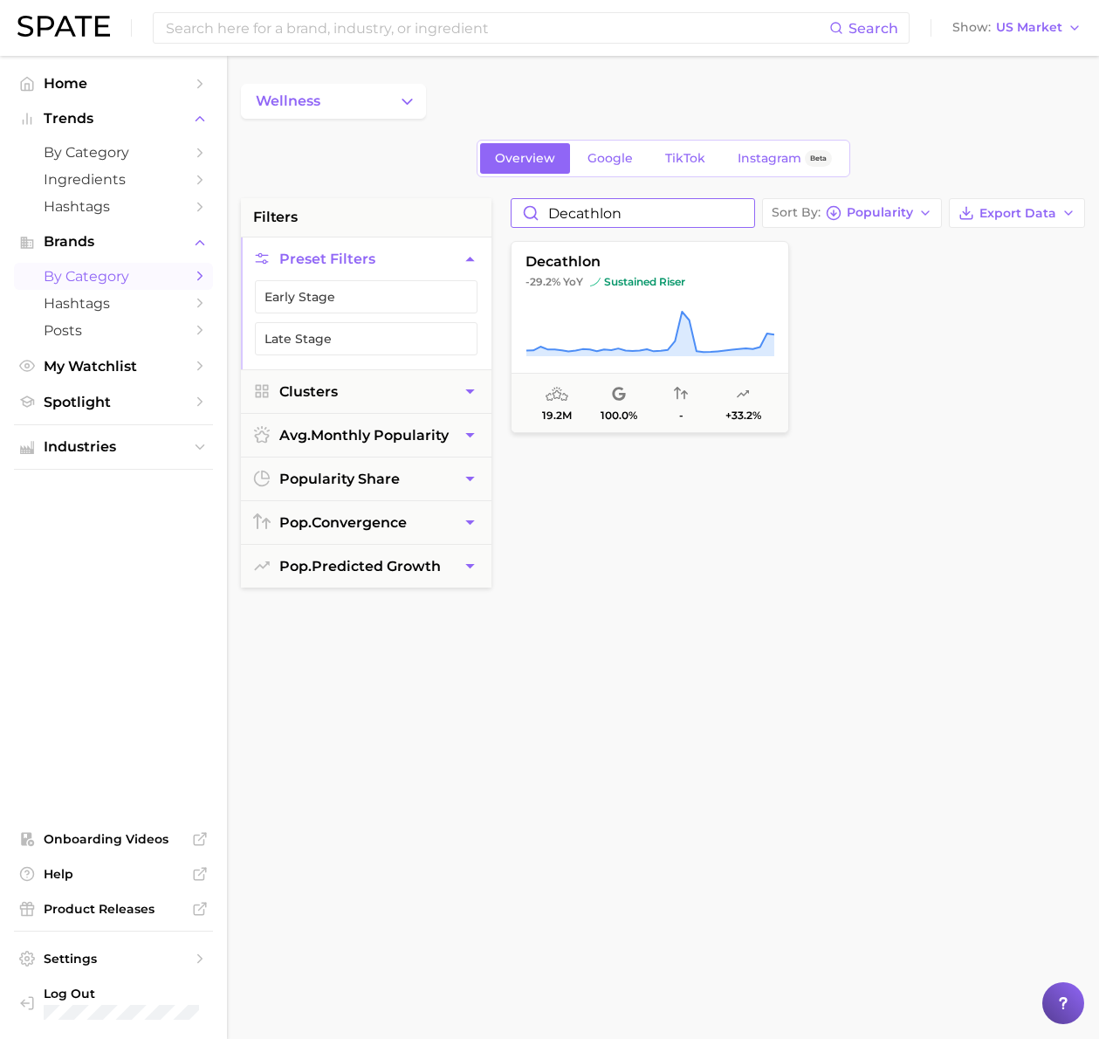
type input "decathlon"
